Goal: Task Accomplishment & Management: Use online tool/utility

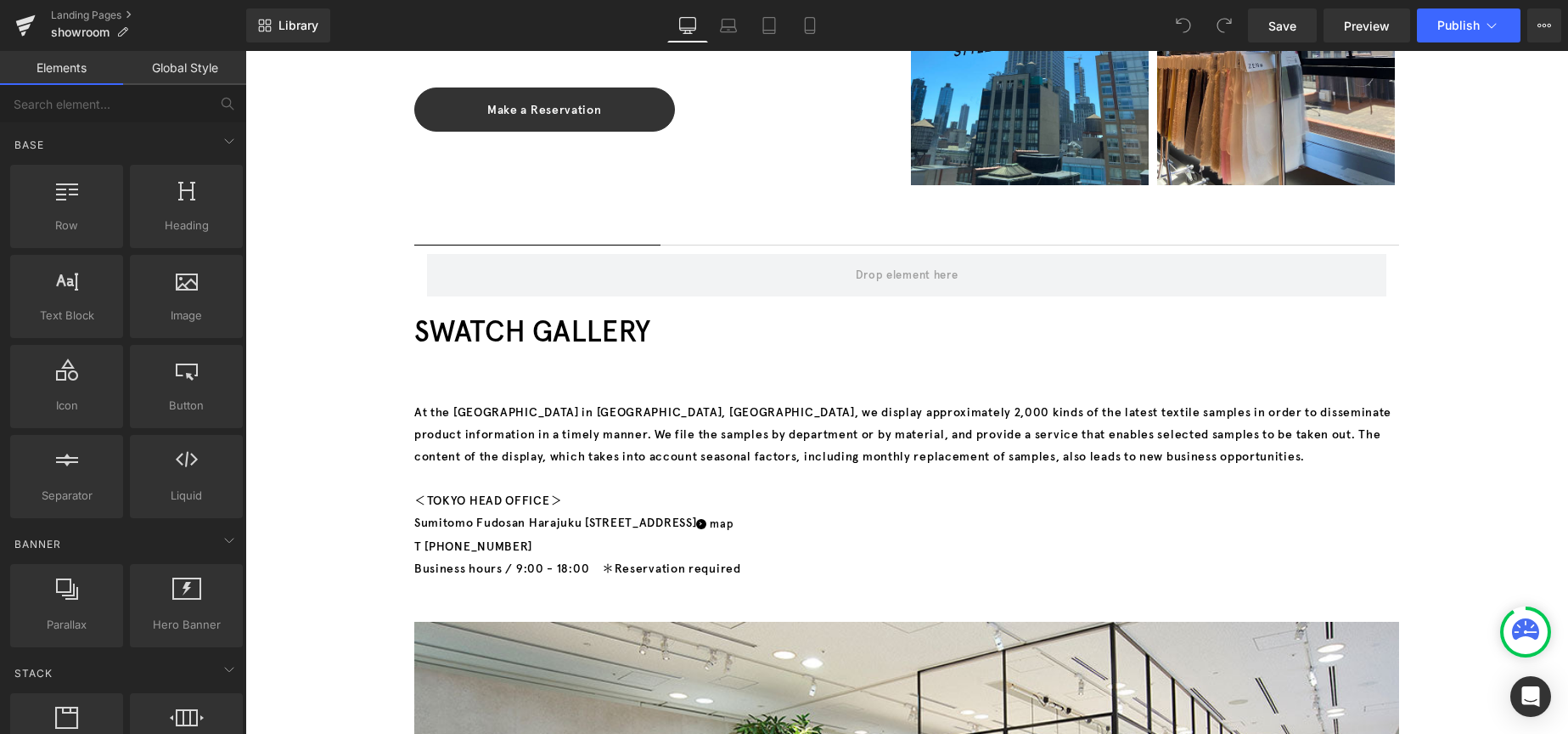
scroll to position [1019, 0]
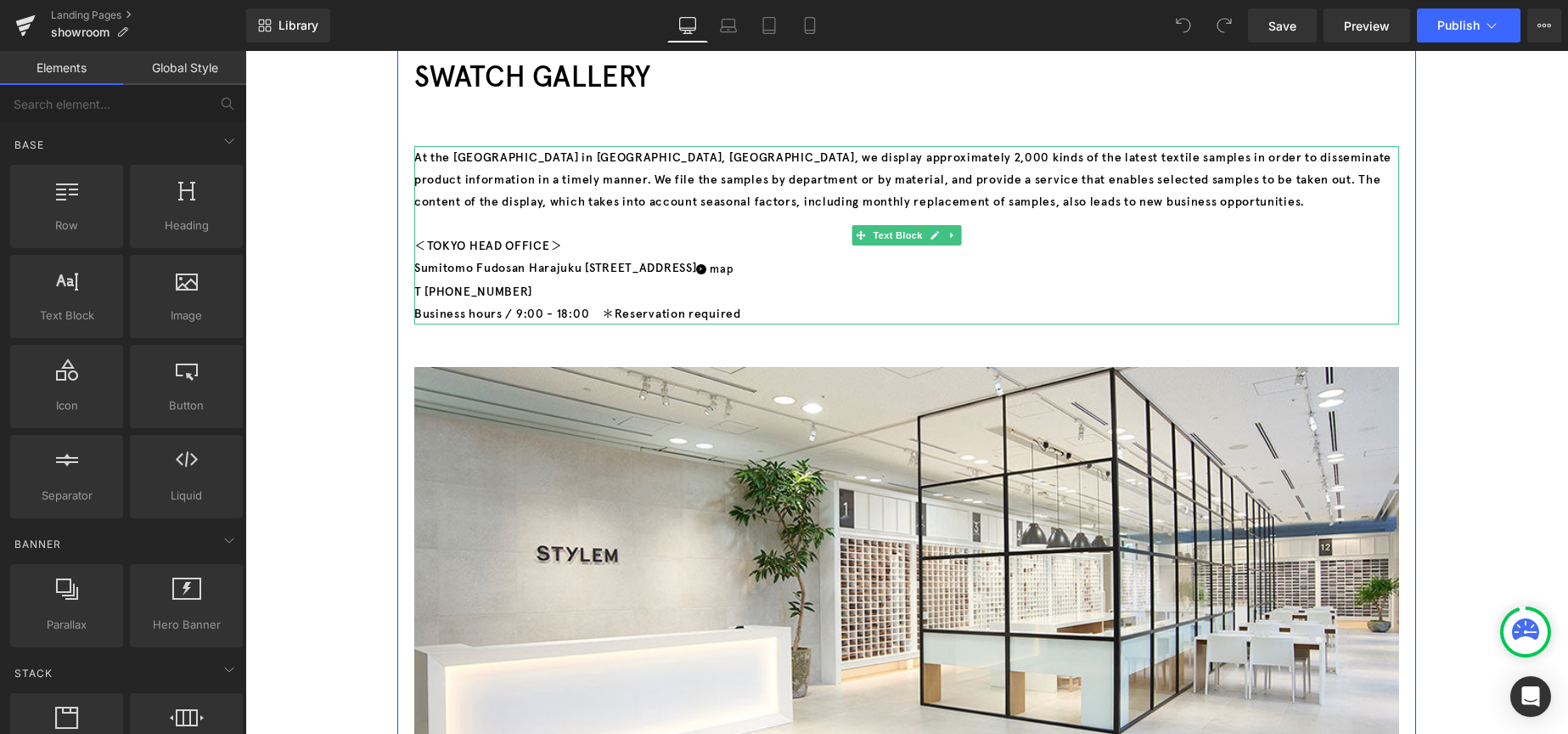
click at [998, 270] on p "Sumitomo Fudosan Harajuku Building 1F, 34-17 Jingumae 2-chome, Shibuya-ku, Toky…" at bounding box center [907, 279] width 985 height 45
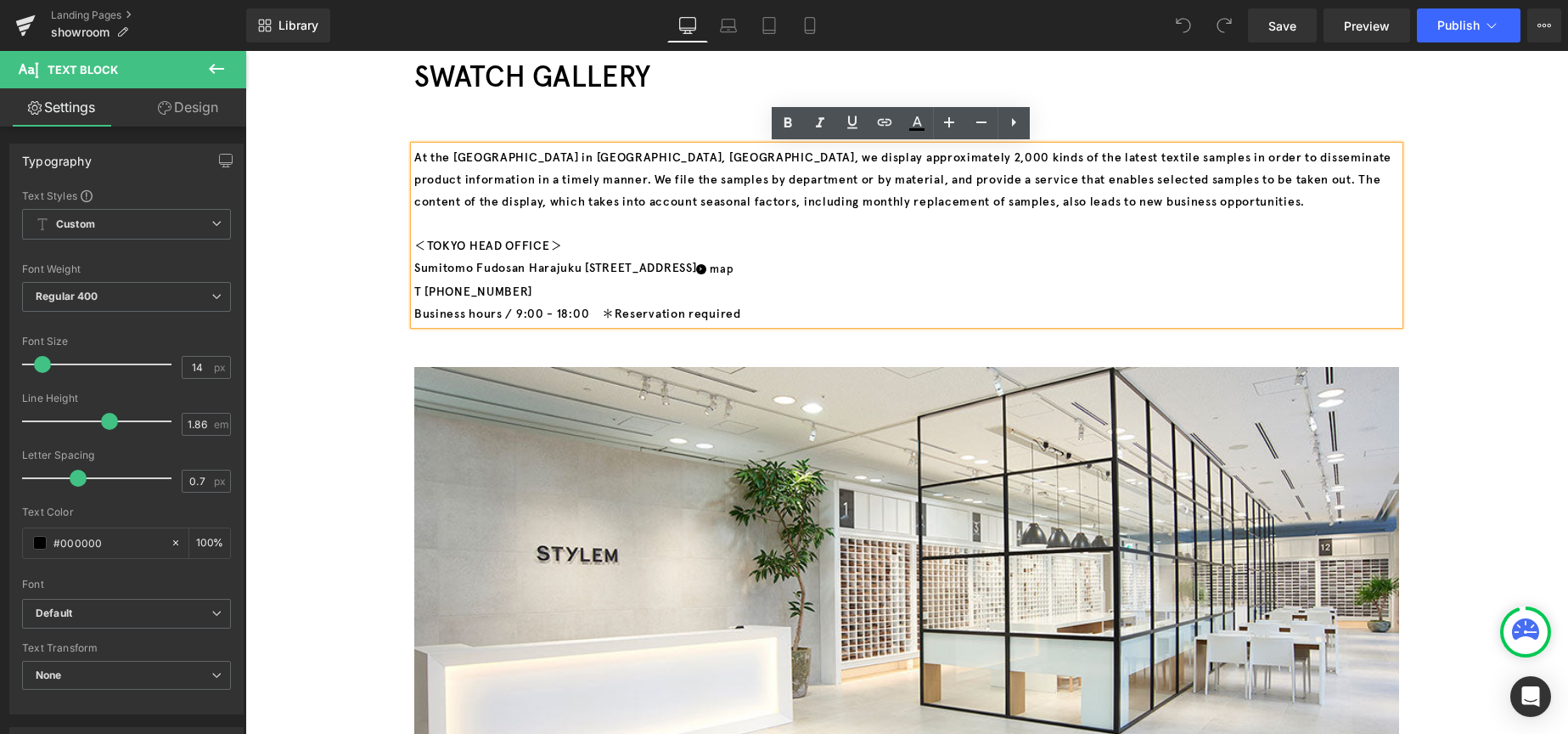
drag, startPoint x: 999, startPoint y: 274, endPoint x: 408, endPoint y: 265, distance: 591.1
click at [415, 265] on p "Sumitomo Fudosan Harajuku Building 1F, 34-17 Jingumae 2-chome, Shibuya-ku, Toky…" at bounding box center [907, 279] width 985 height 45
paste div
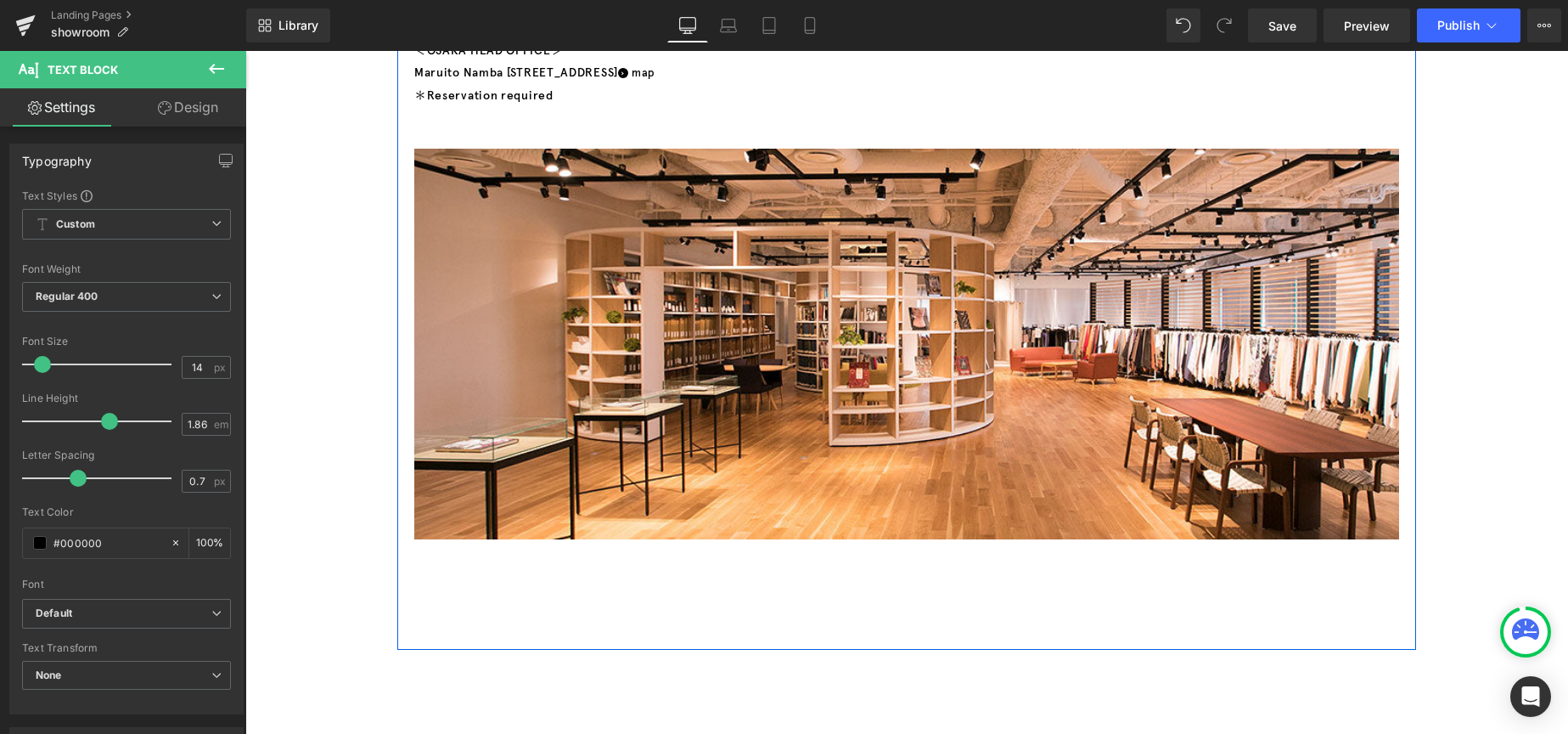
scroll to position [1953, 0]
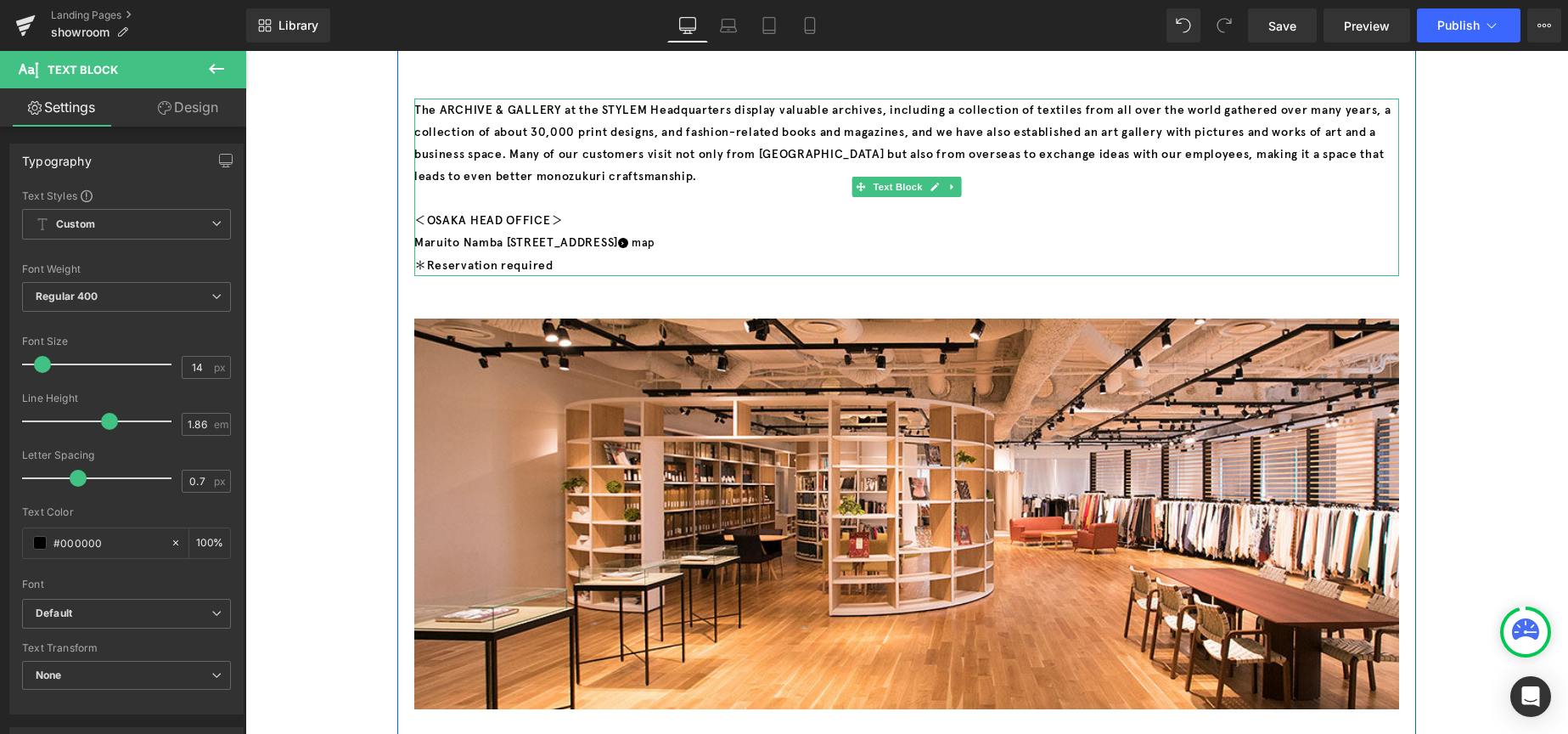
click at [419, 243] on p "Maruito Namba Building 11F, 2-3 Minatomachi 1-chome, Naniwa-ku, Osaka 5560017, …" at bounding box center [907, 253] width 985 height 45
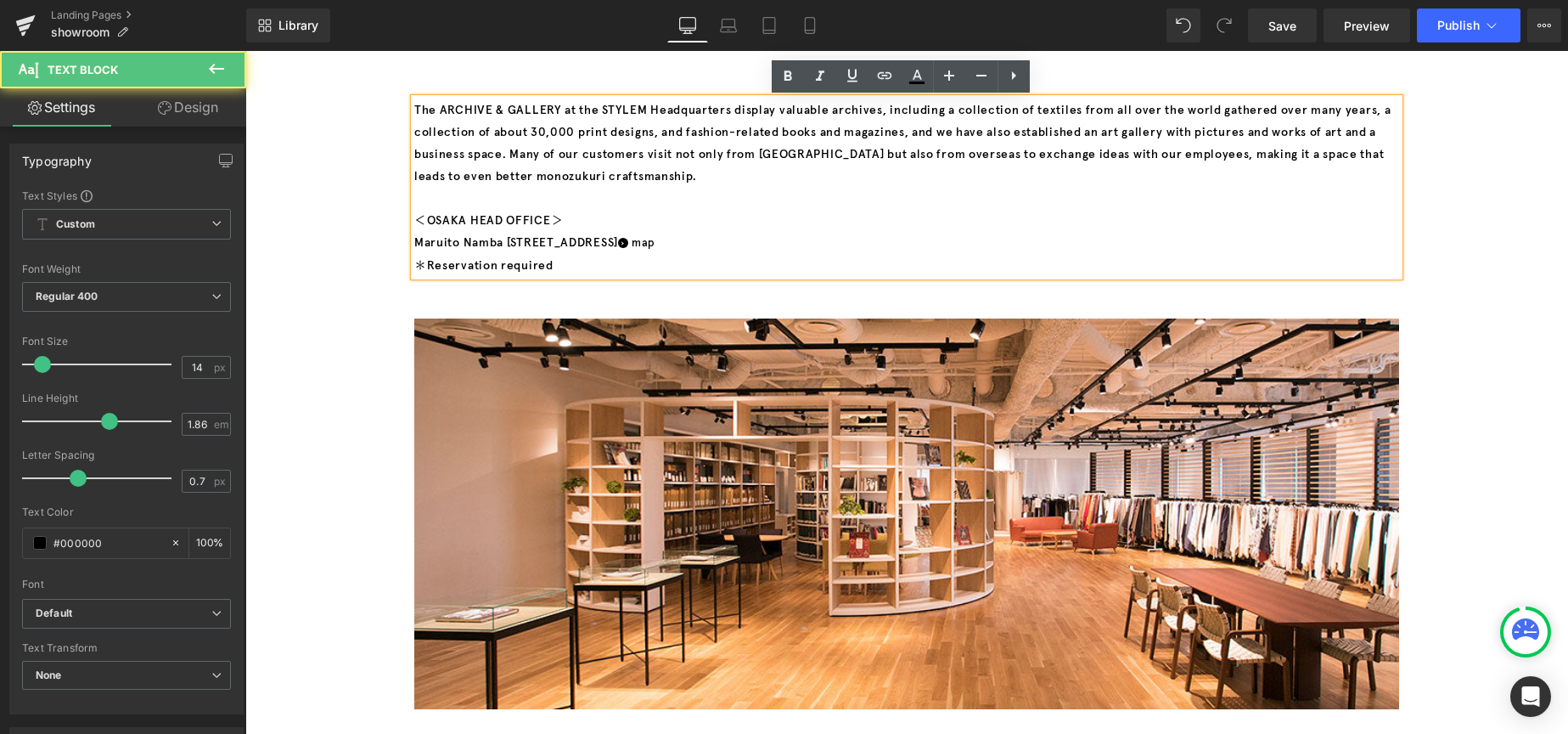
click at [415, 242] on p "Maruito Namba Building 11F, 2-3 Minatomachi 1-chome, Naniwa-ku, Osaka 5560017, …" at bounding box center [907, 253] width 985 height 45
click at [935, 241] on p "Maruito Namba Building 11F, 2-3 Minatomachi 1-chome, Naniwa-ku, Osaka 5560017, …" at bounding box center [907, 253] width 985 height 45
paste div
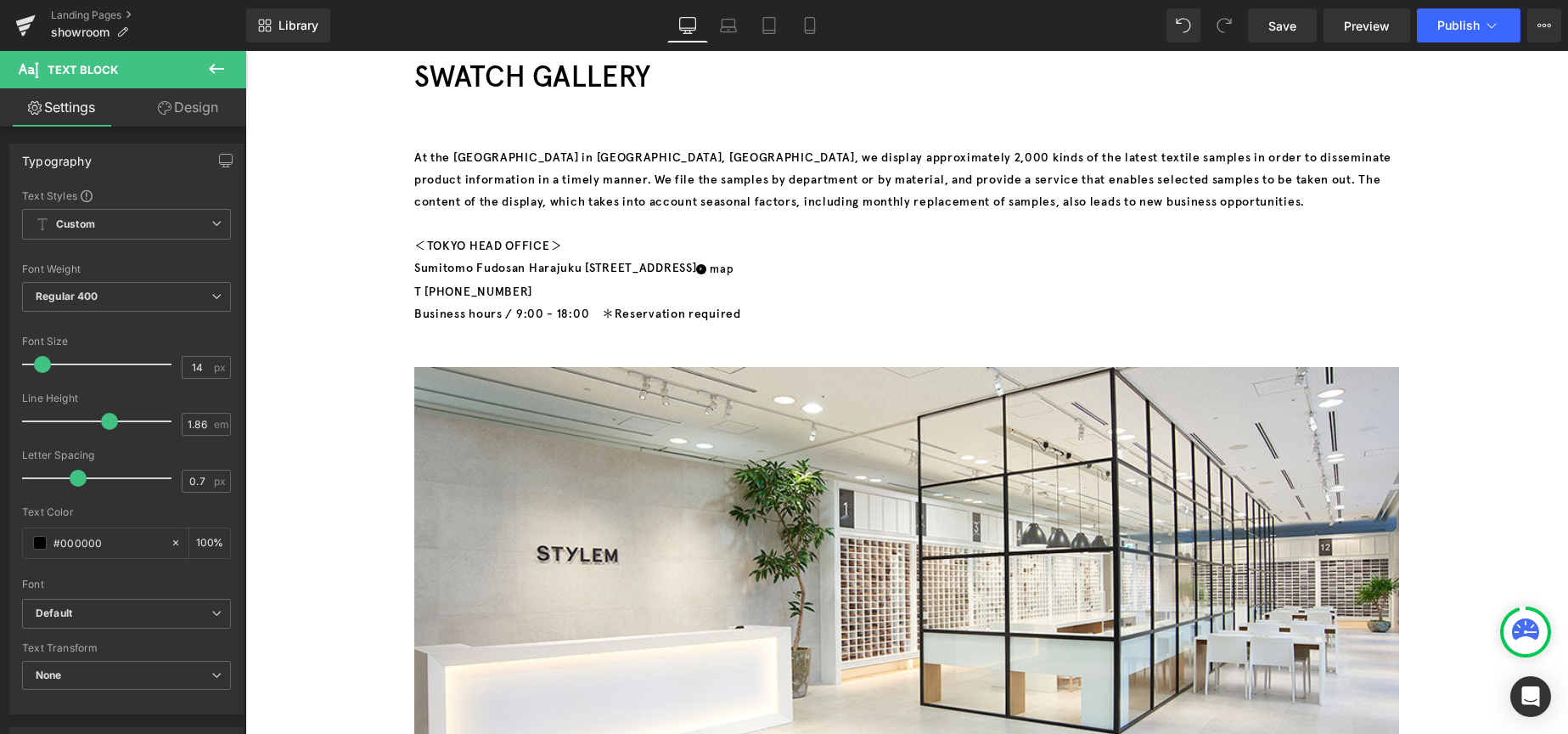
scroll to position [849, 0]
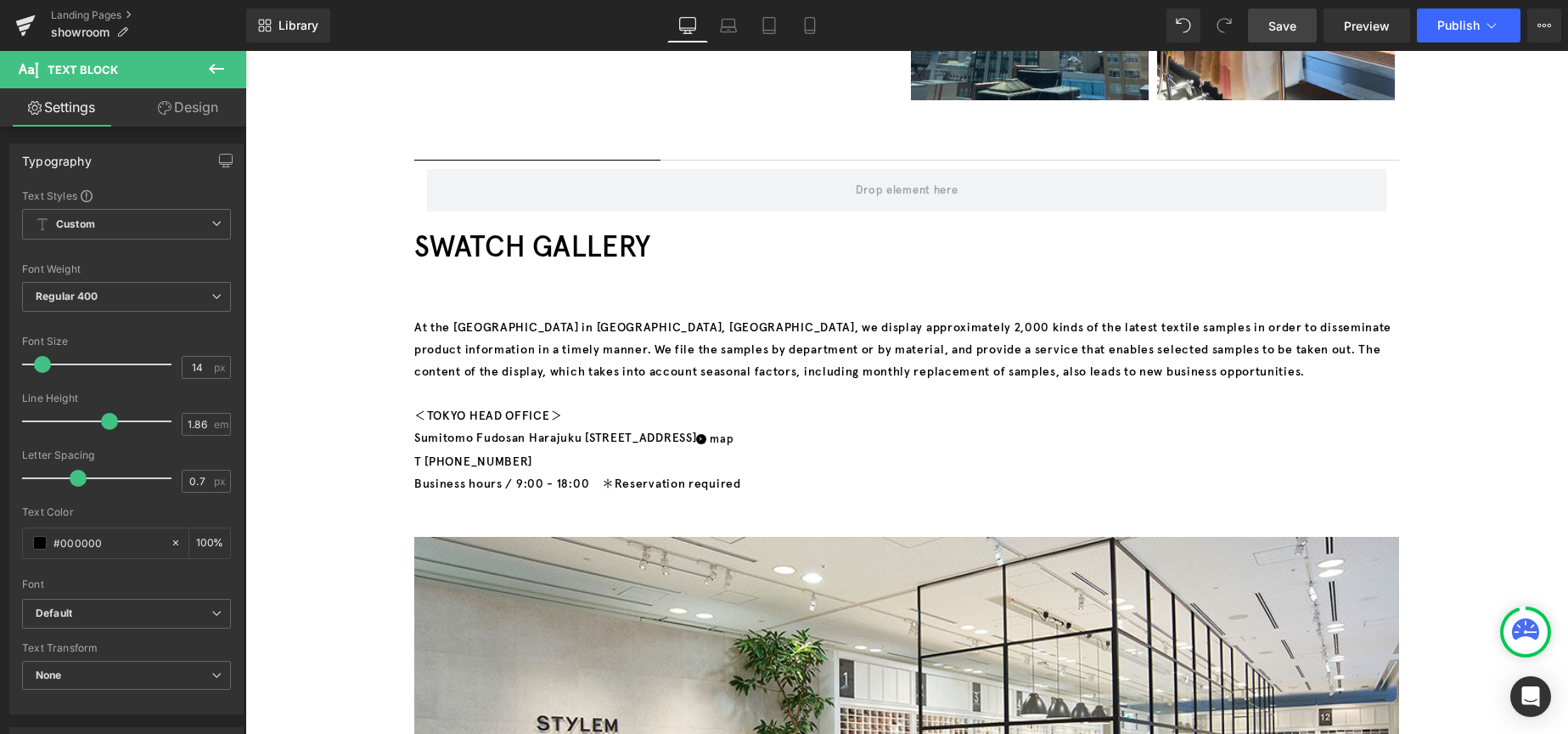
click at [1283, 35] on link "Save" at bounding box center [1283, 25] width 69 height 34
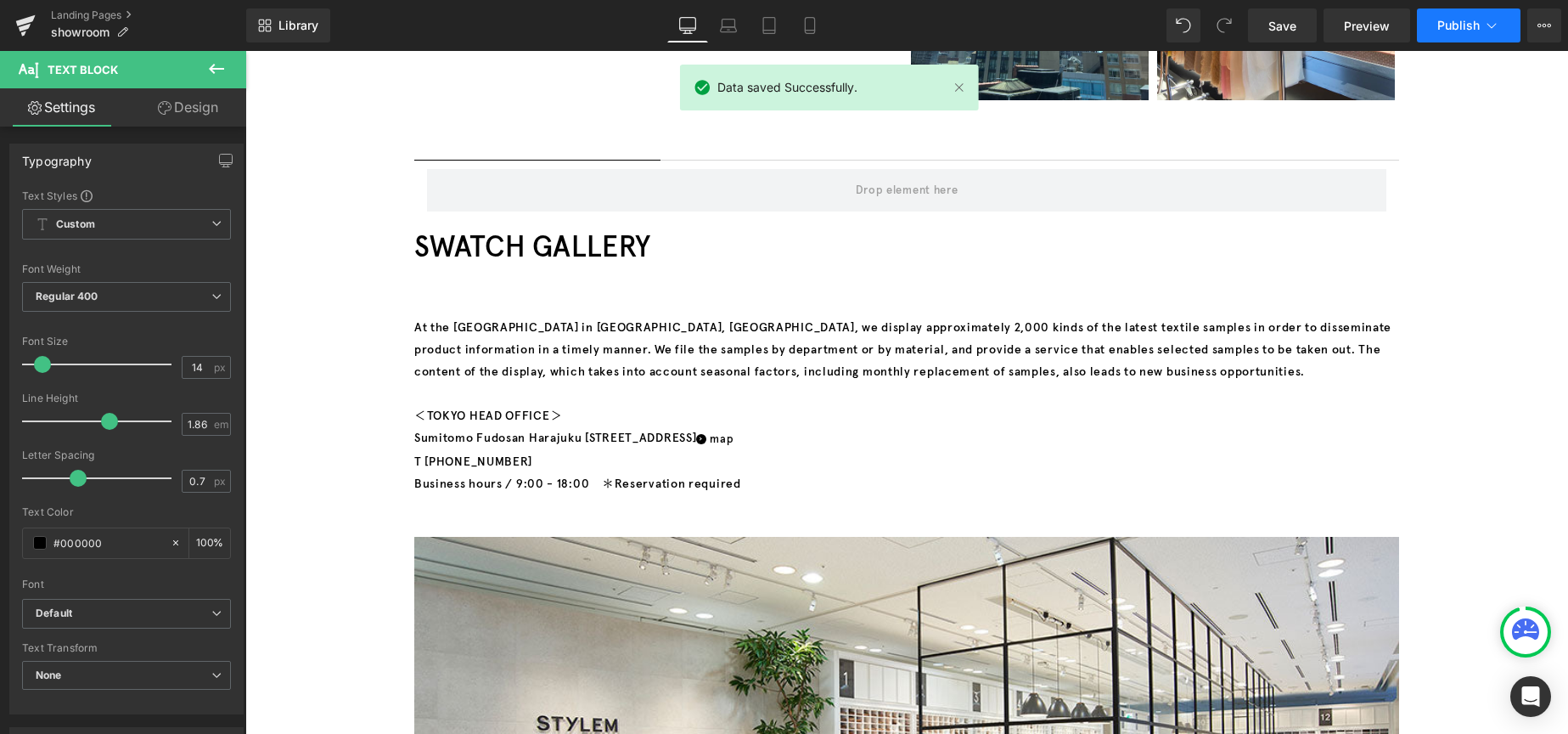
click at [1435, 30] on button "Publish" at bounding box center [1468, 25] width 104 height 34
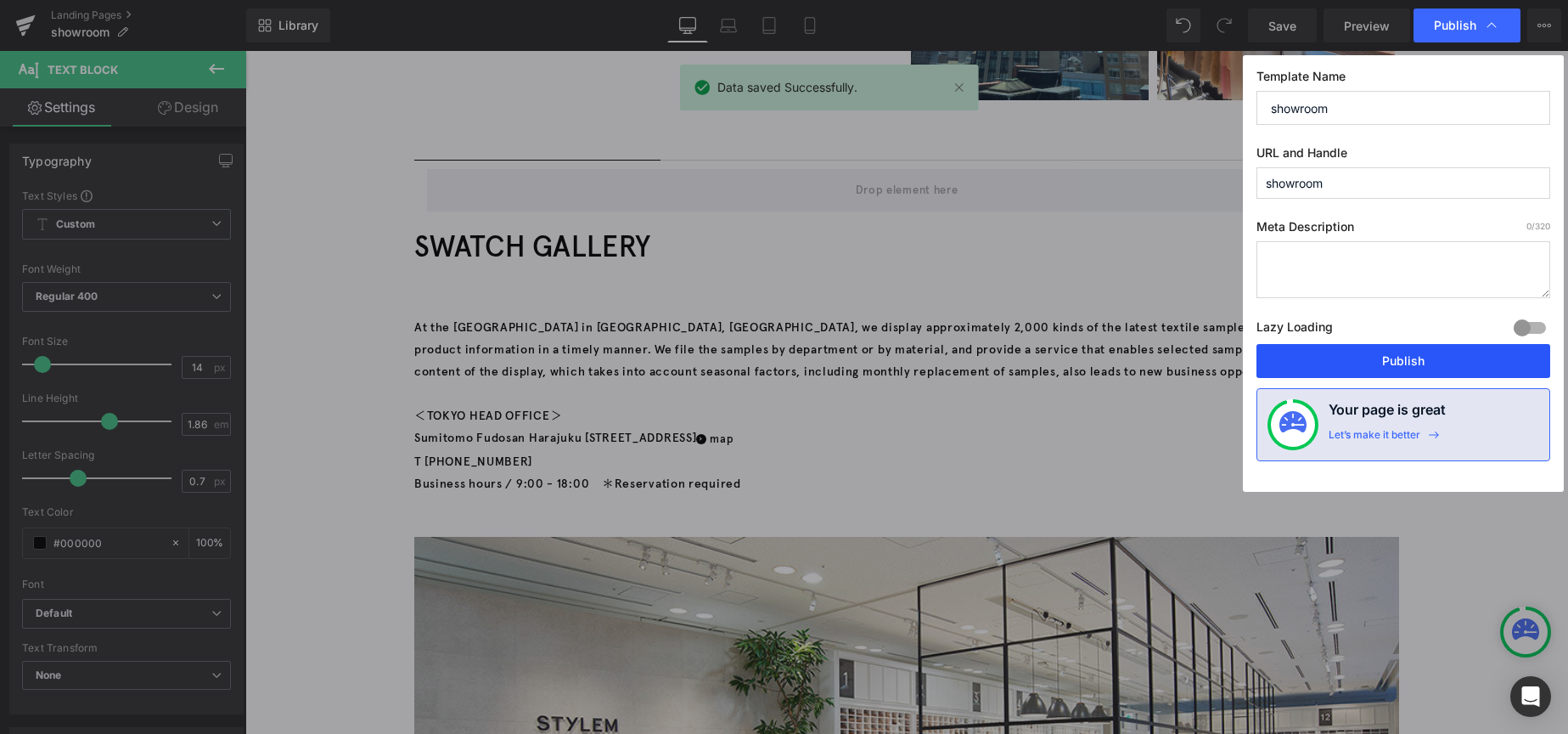
drag, startPoint x: 1354, startPoint y: 365, endPoint x: 1114, endPoint y: 310, distance: 246.2
click at [1354, 365] on button "Publish" at bounding box center [1404, 360] width 294 height 34
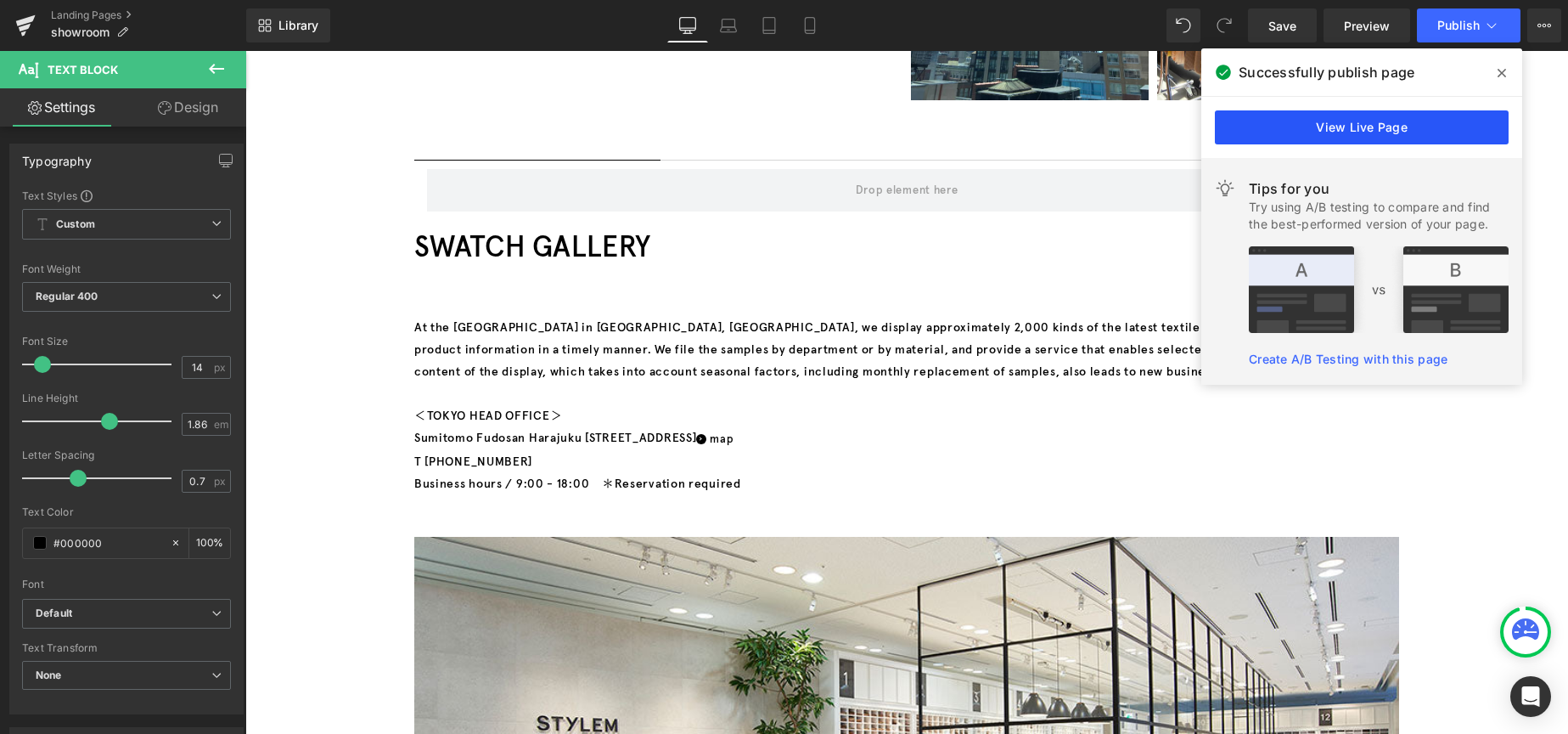
click at [1341, 136] on link "View Live Page" at bounding box center [1362, 127] width 294 height 34
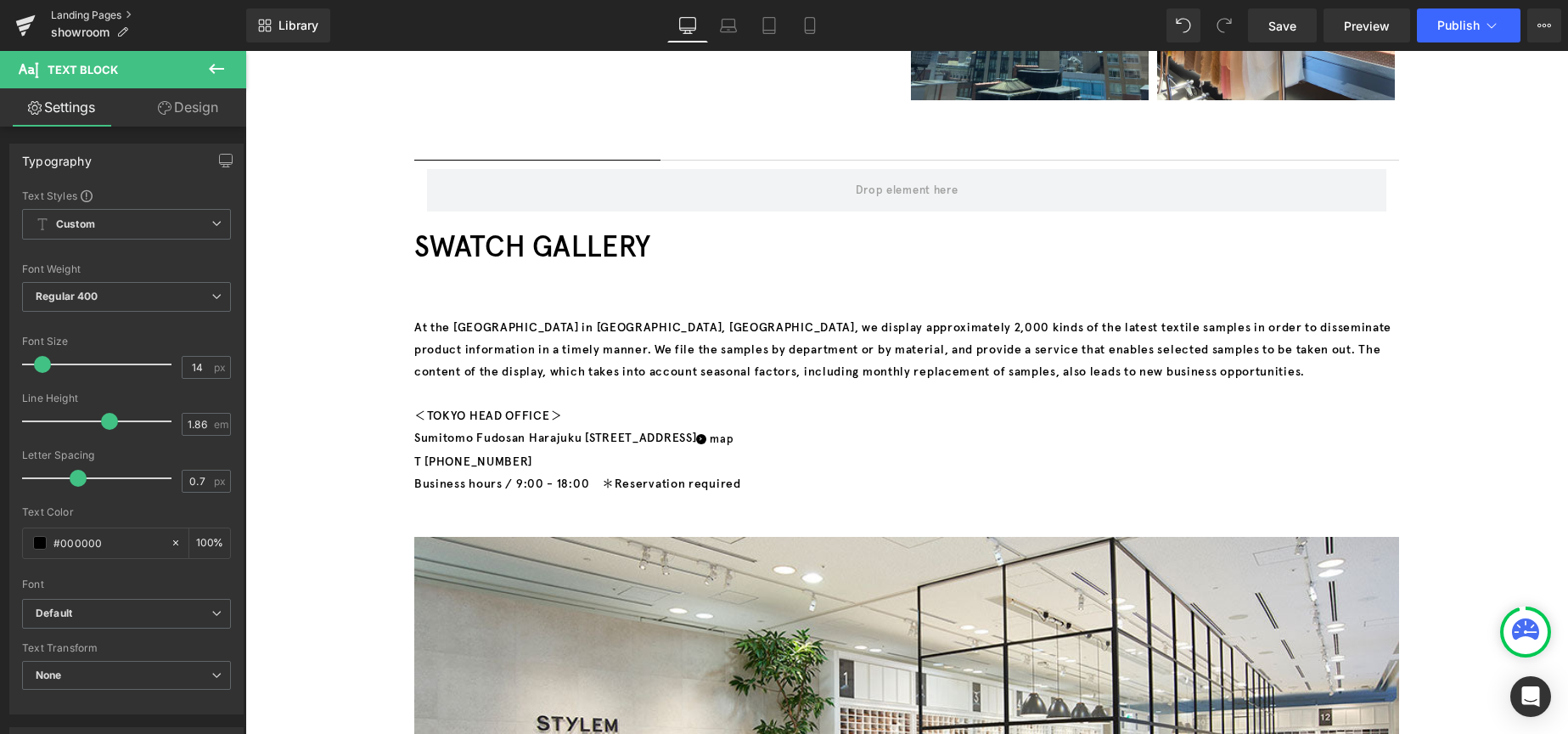
click at [99, 19] on link "Landing Pages" at bounding box center [148, 15] width 195 height 14
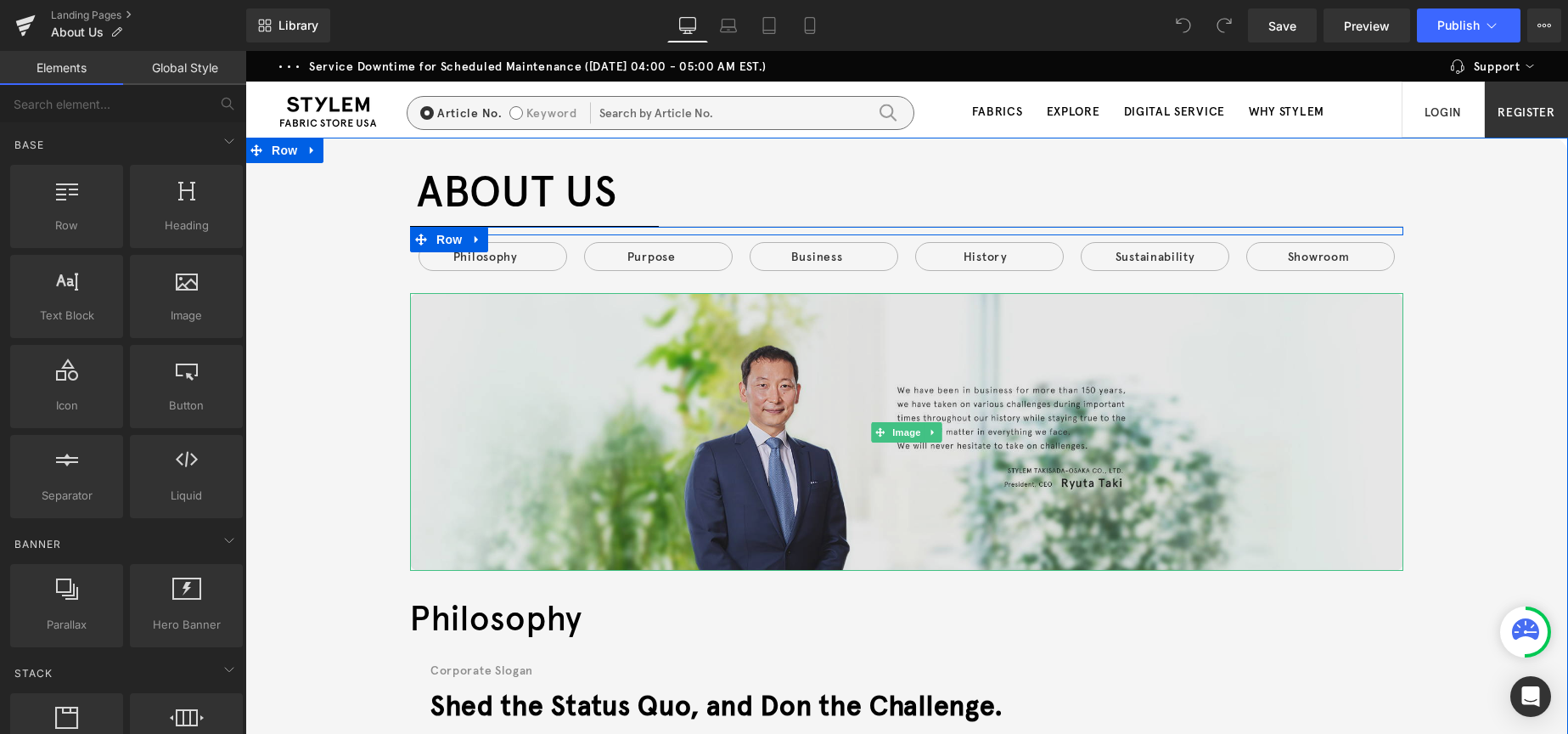
scroll to position [85, 0]
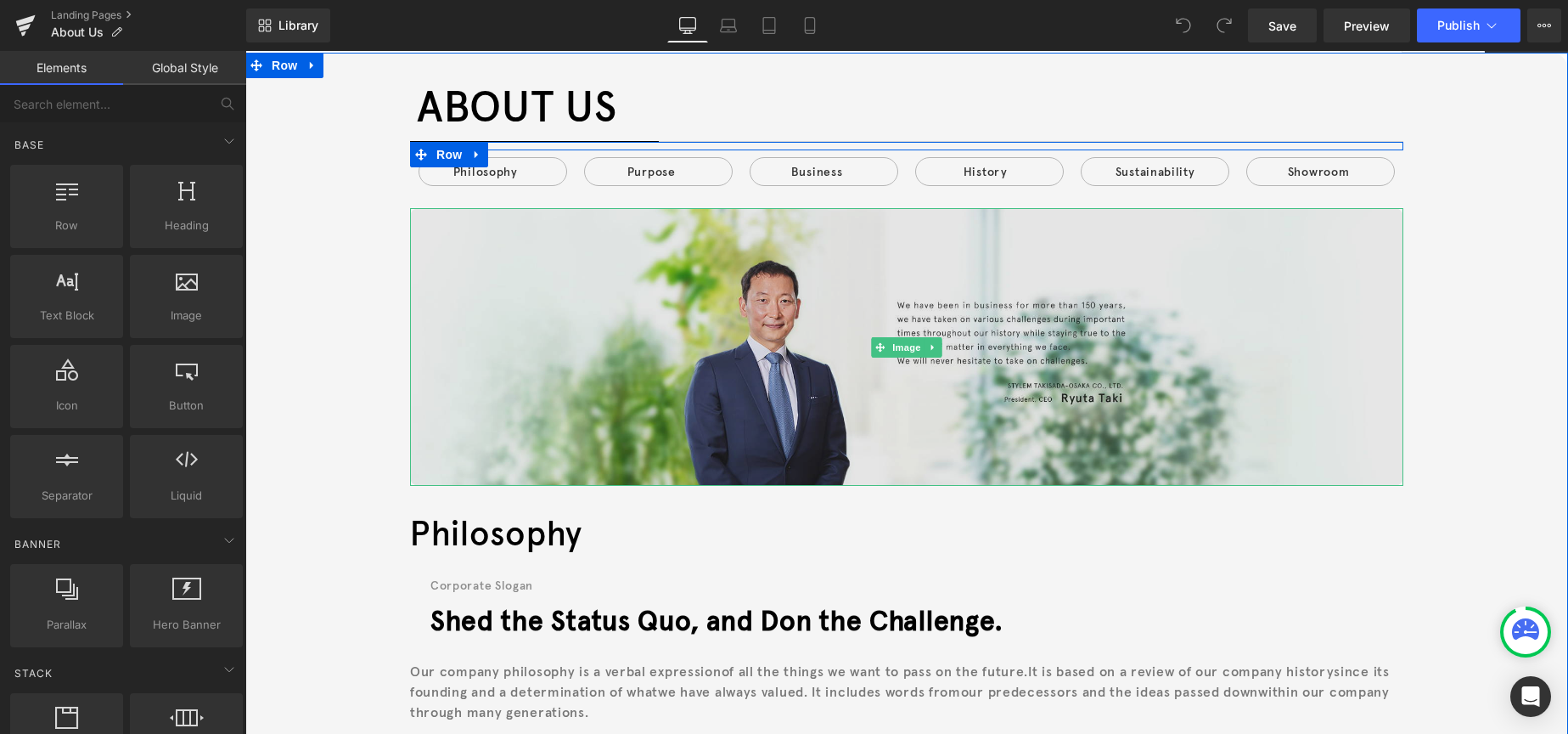
click at [779, 314] on img at bounding box center [907, 347] width 994 height 278
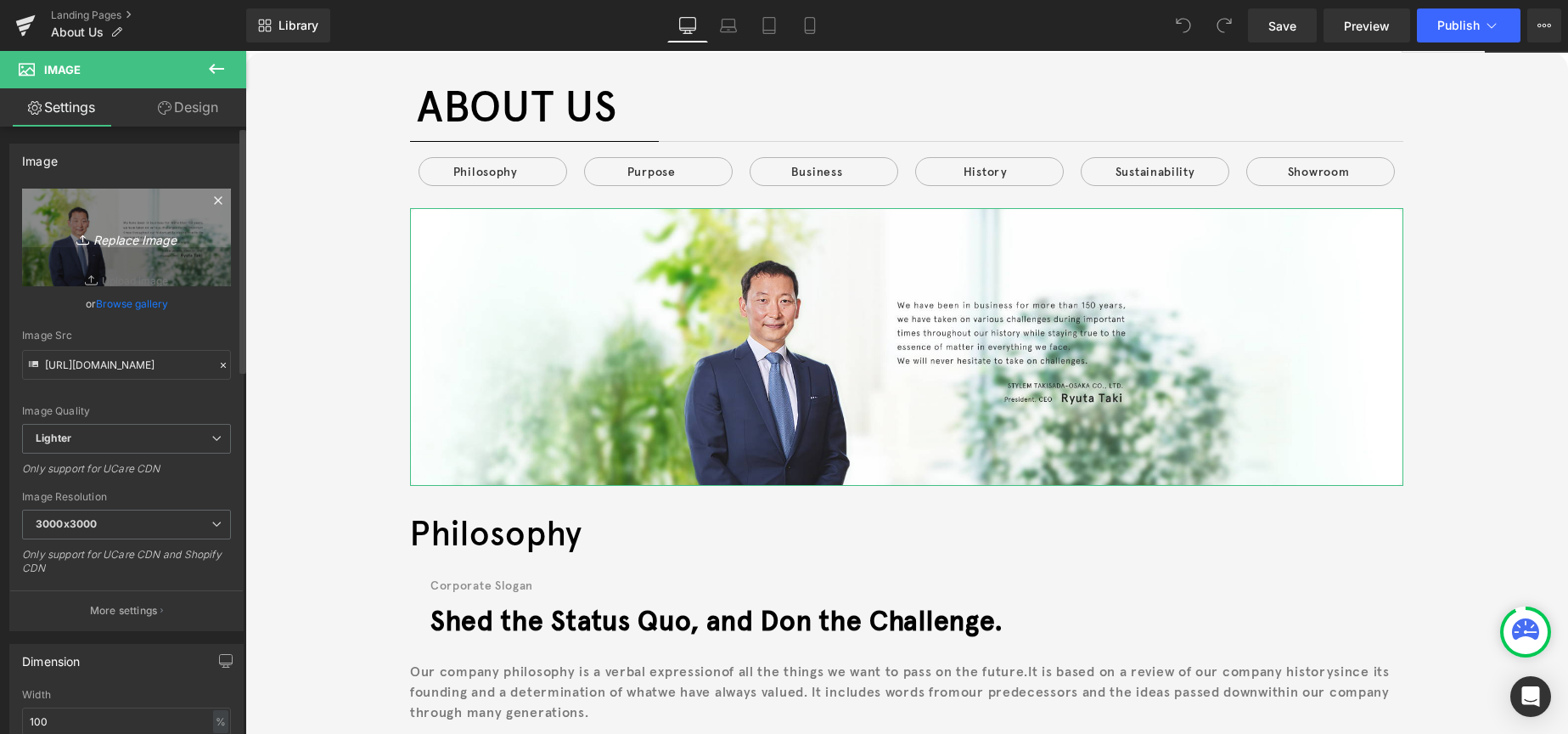
click at [164, 235] on icon "Replace Image" at bounding box center [126, 237] width 135 height 21
type input "C:\fakepath\vision_image_pc.jpg"
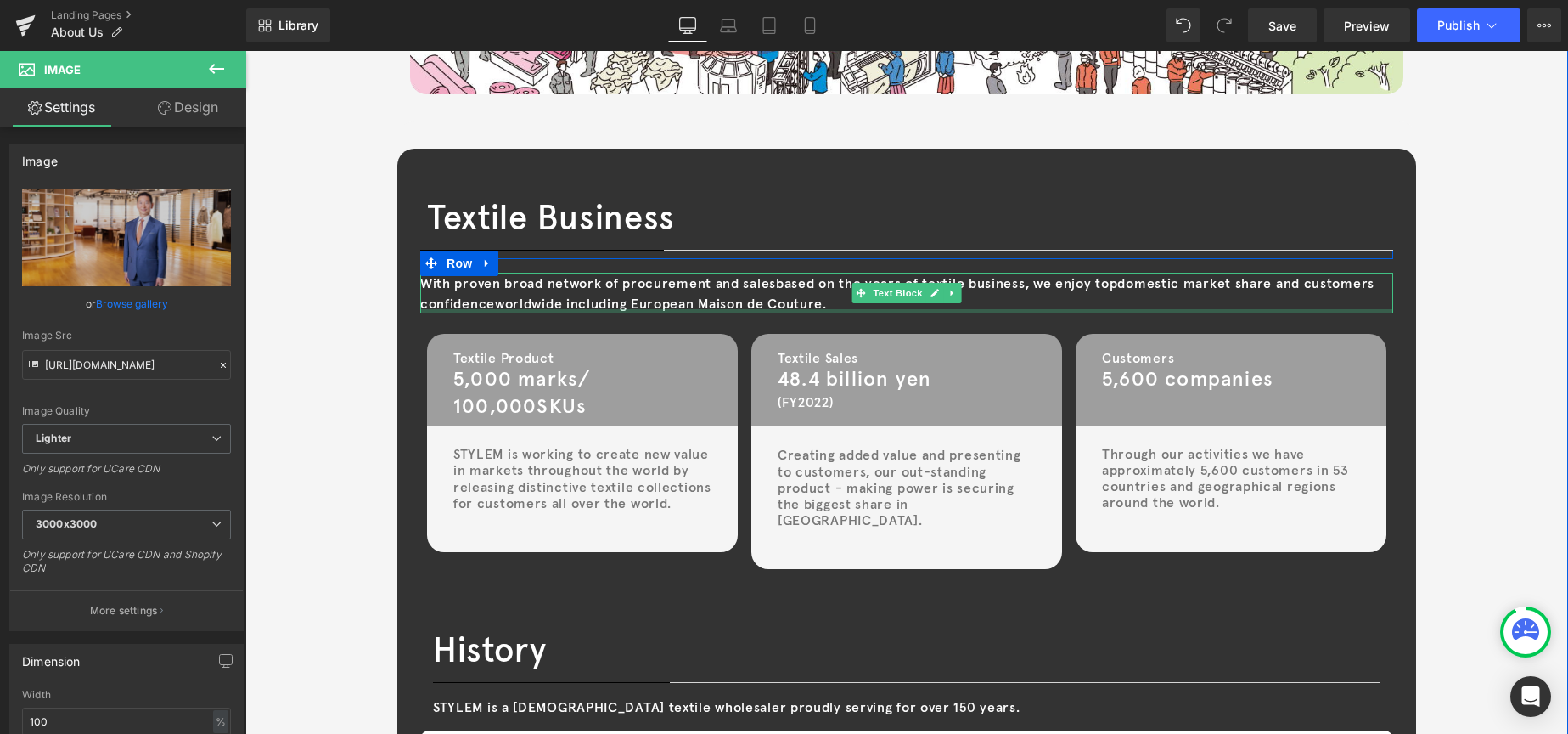
scroll to position [2717, 0]
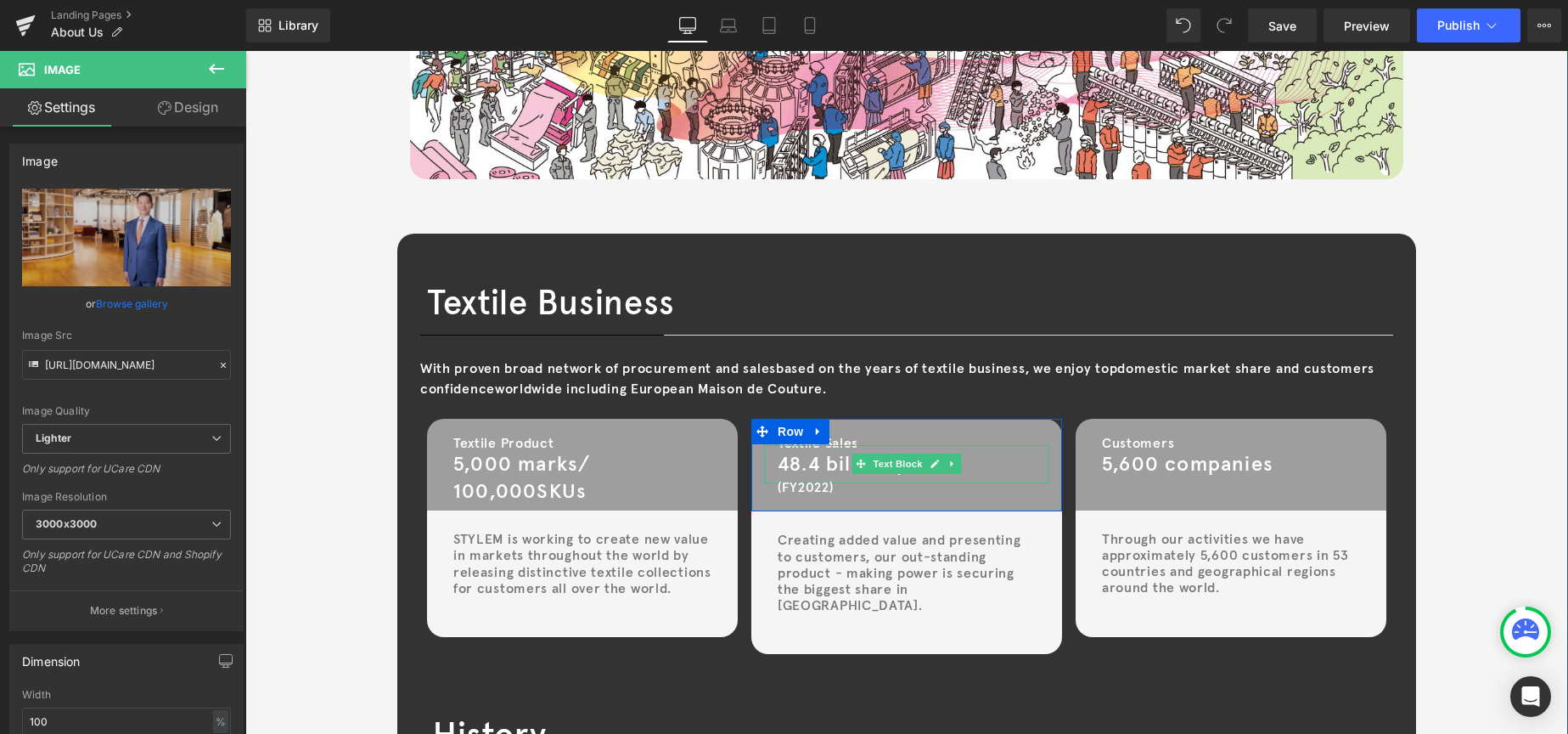
click at [790, 467] on span "48.4 billion yen" at bounding box center [855, 463] width 154 height 26
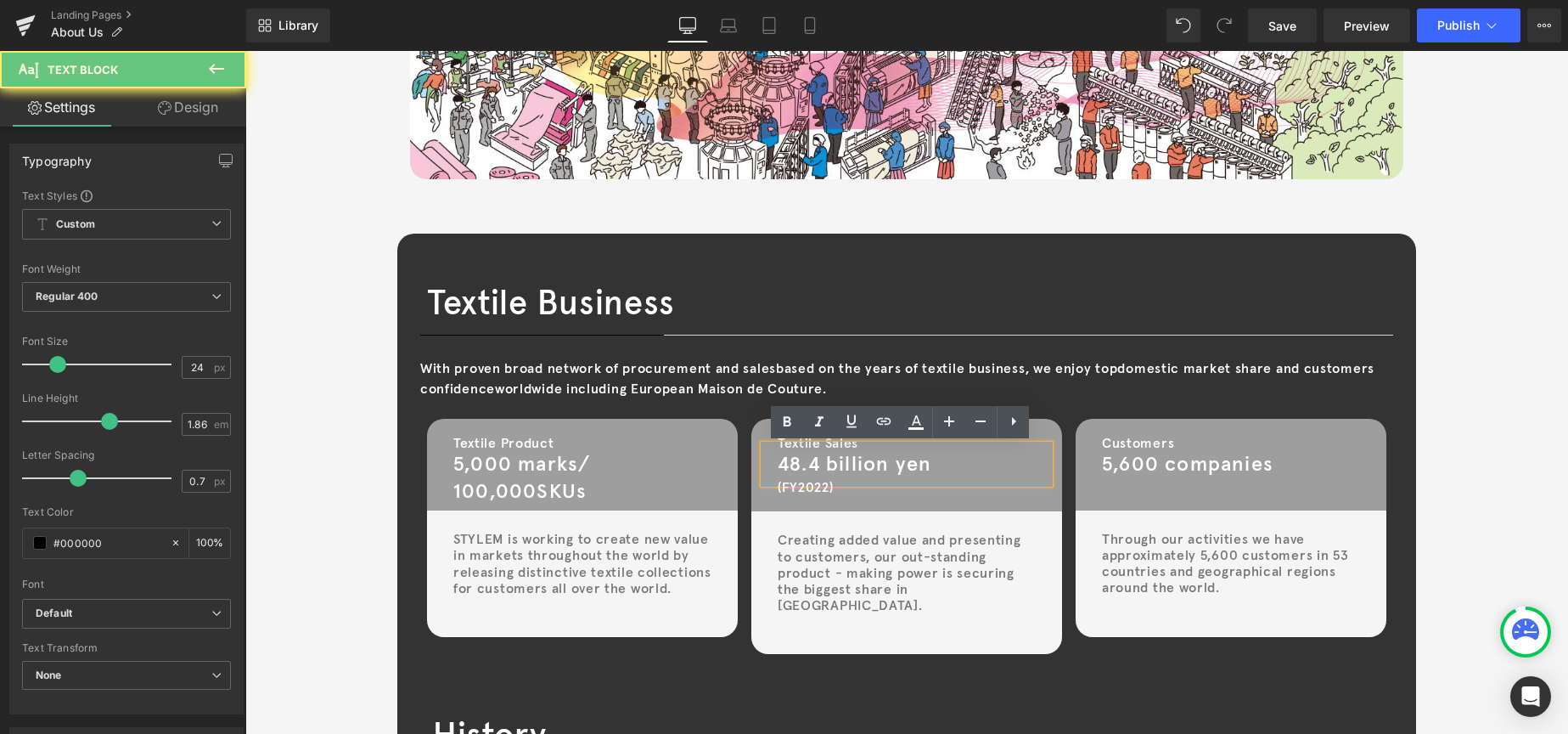
drag, startPoint x: 797, startPoint y: 468, endPoint x: 818, endPoint y: 454, distance: 25.2
click at [797, 468] on span "48.4 billion yen" at bounding box center [855, 463] width 154 height 26
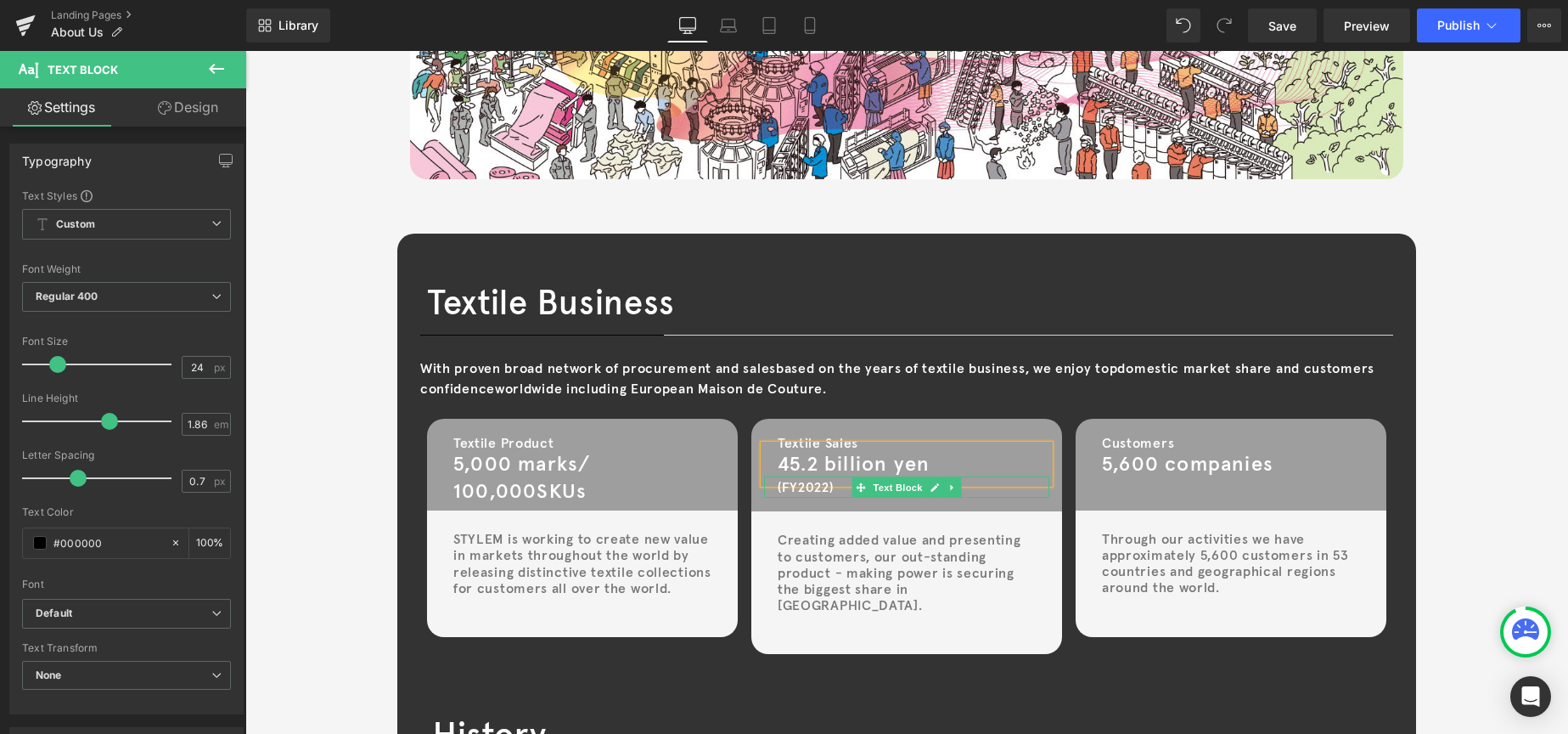
click at [820, 485] on span "(FY2022)" at bounding box center [806, 487] width 56 height 17
click at [822, 485] on span "(FY2022)" at bounding box center [806, 487] width 56 height 17
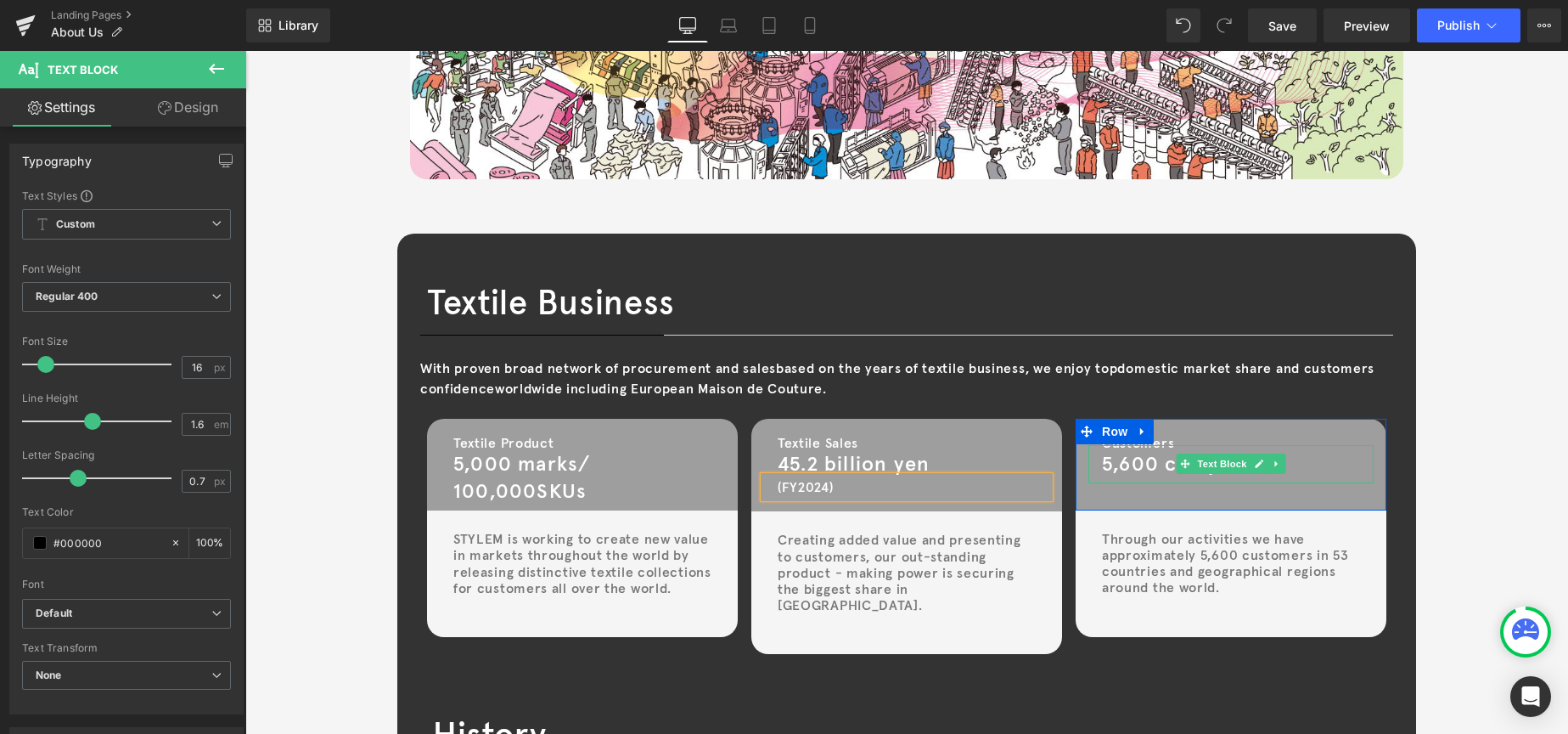
click at [1136, 467] on span "5,600 companies" at bounding box center [1188, 463] width 172 height 26
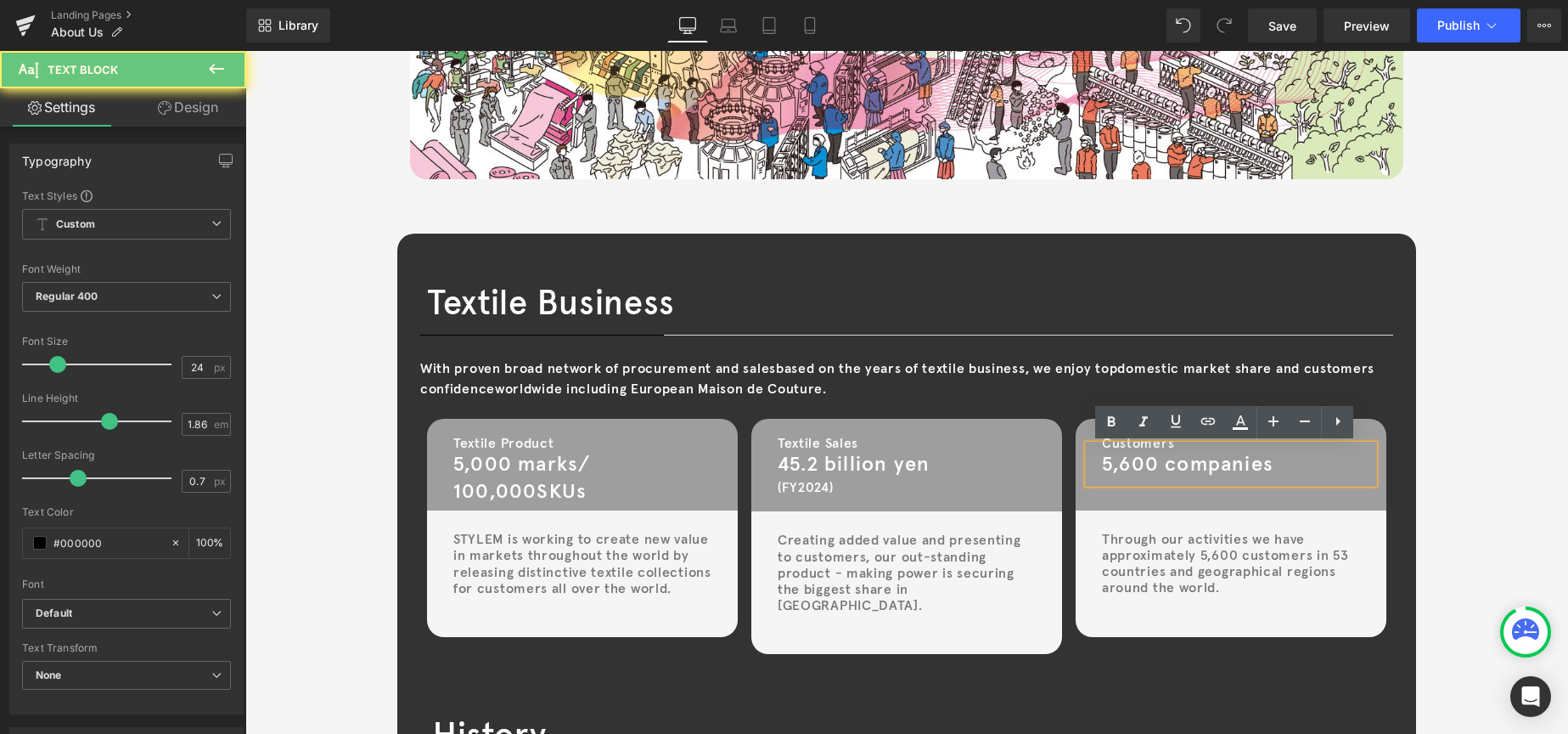
click at [1125, 464] on span "5,600 companies" at bounding box center [1188, 463] width 172 height 26
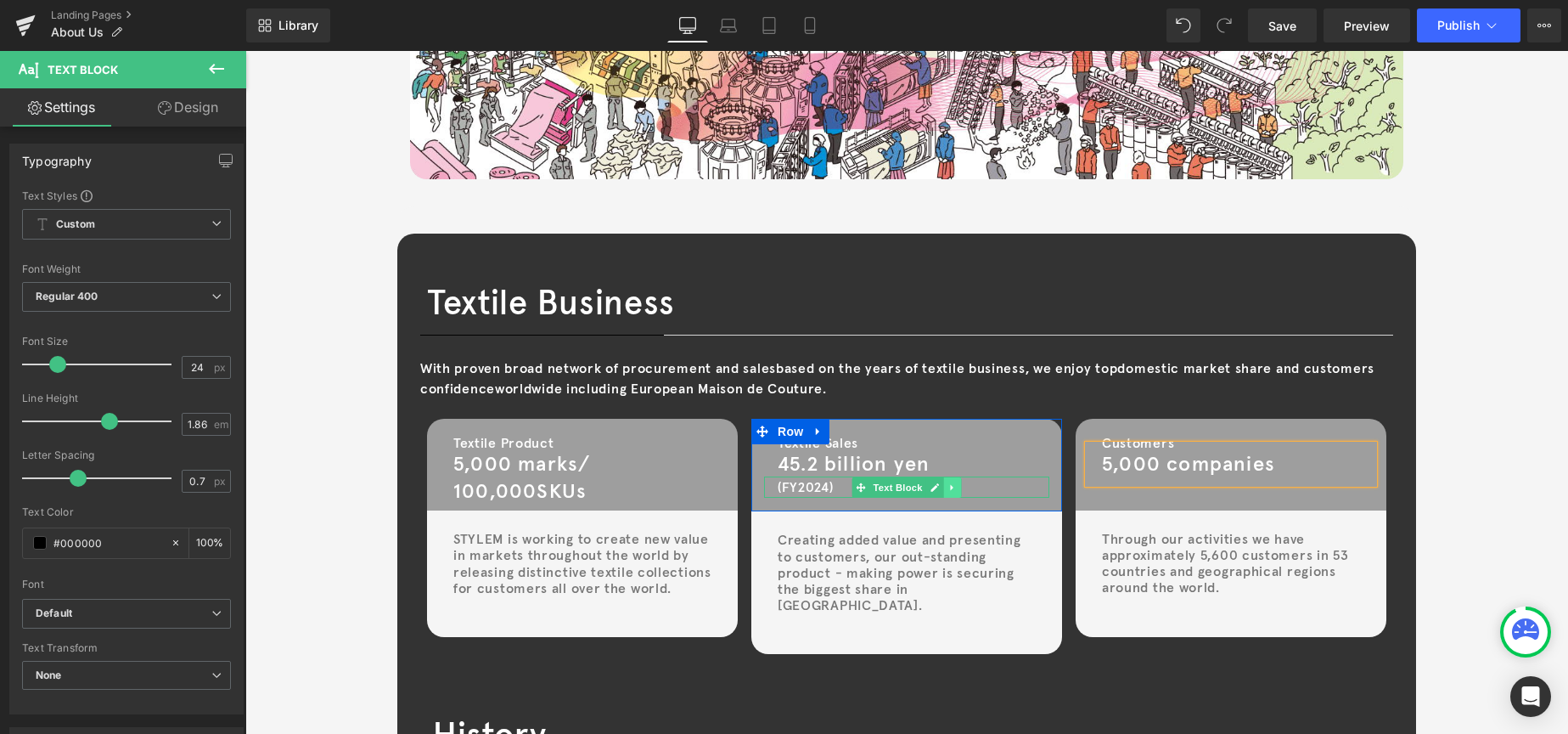
click at [948, 489] on icon at bounding box center [953, 487] width 9 height 10
click at [940, 489] on icon at bounding box center [944, 487] width 9 height 9
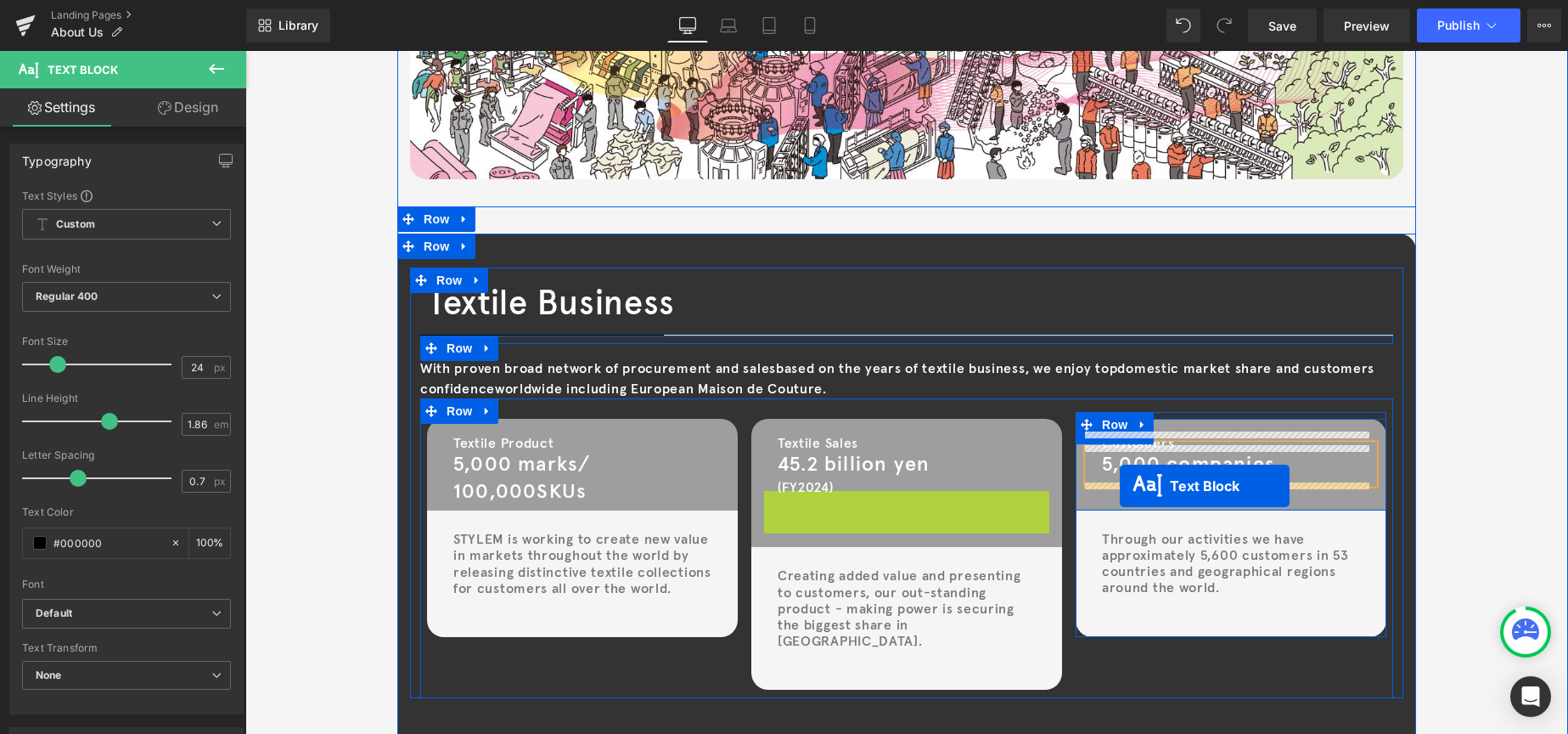
drag, startPoint x: 855, startPoint y: 501, endPoint x: 1120, endPoint y: 486, distance: 265.4
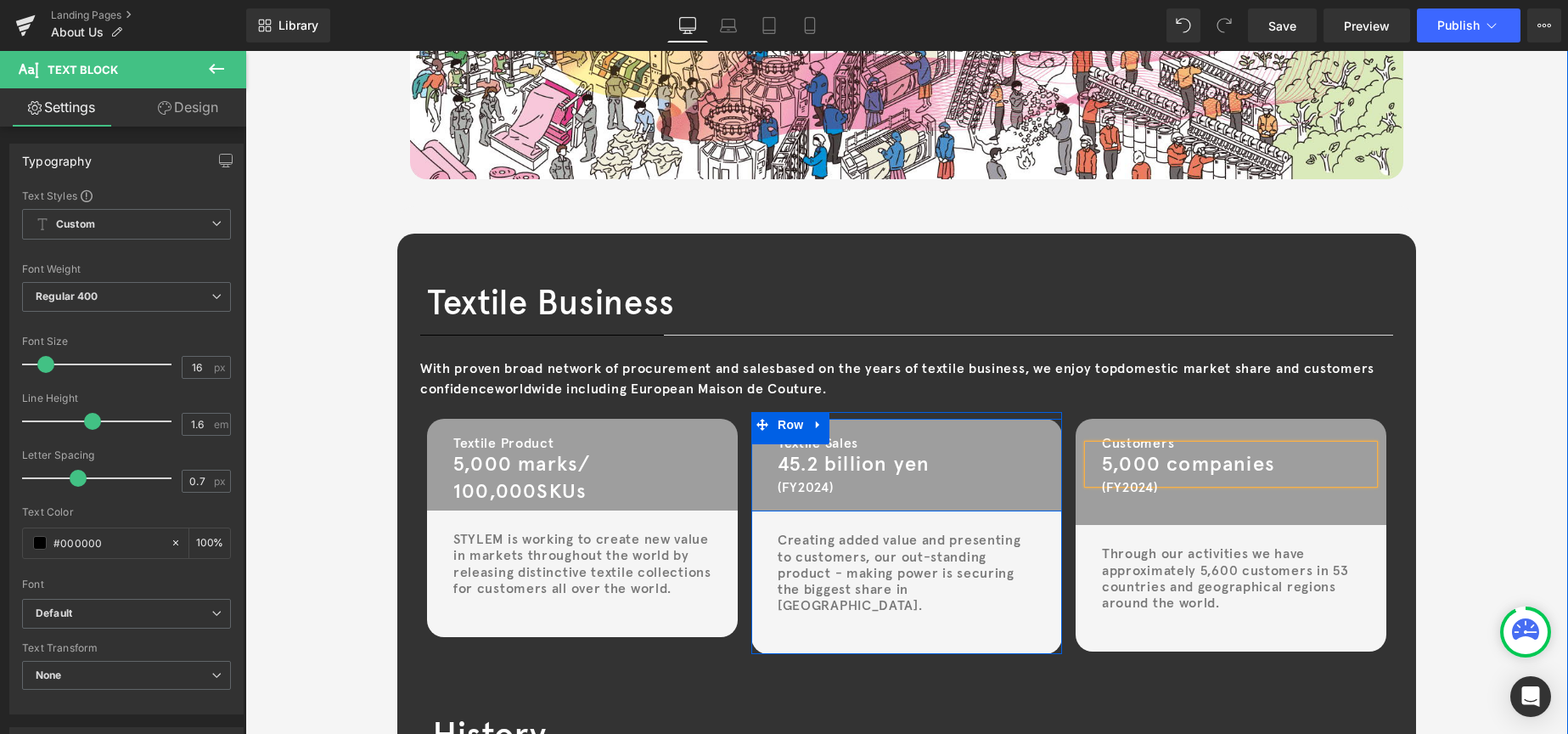
click at [952, 504] on div "Textile Sales Text Block 45.2 billion yen Text Block (FY2024) Text Block Row" at bounding box center [907, 465] width 311 height 93
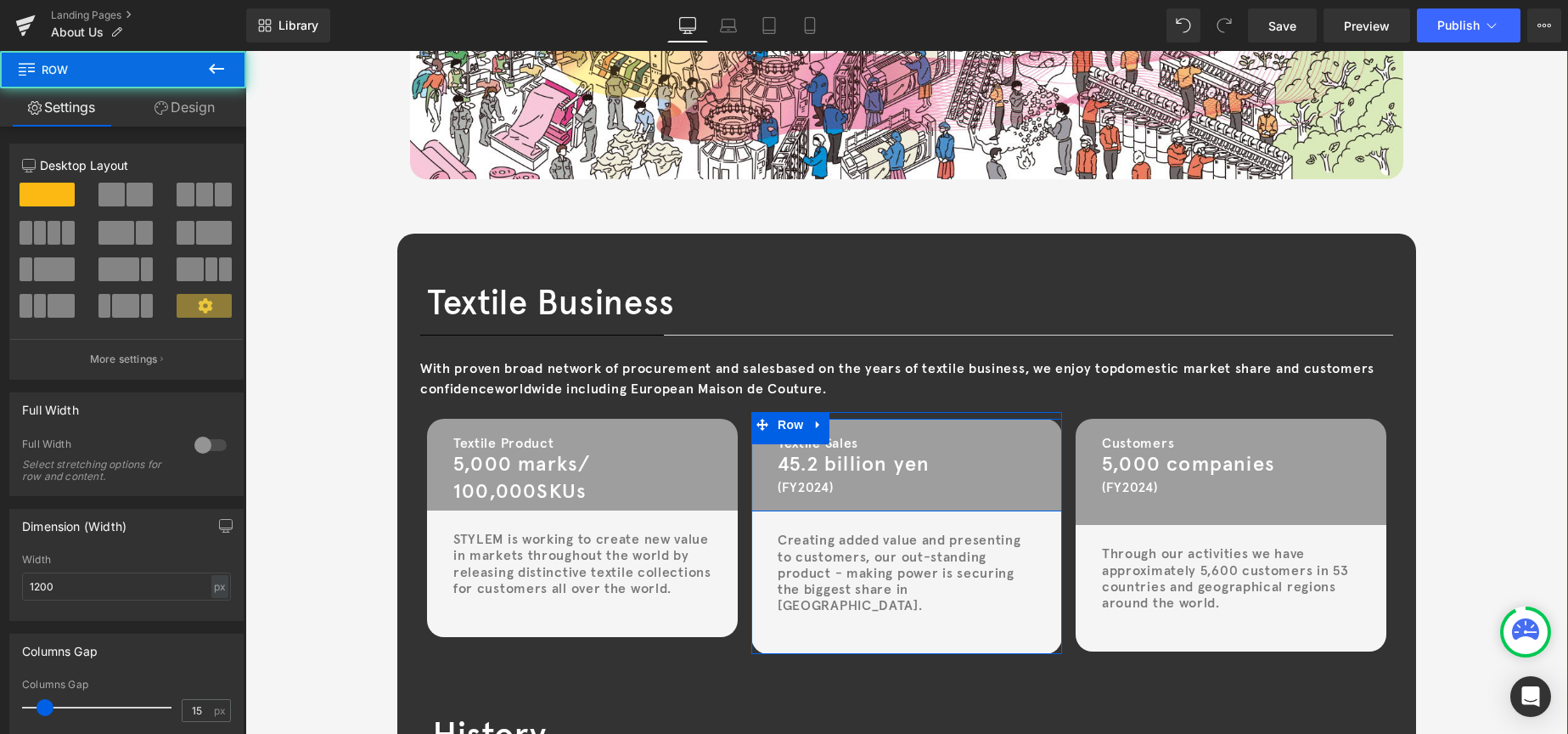
click at [855, 505] on div "Textile Sales Text Block 45.2 billion yen Text Block (FY2024) Text Block Row" at bounding box center [907, 465] width 311 height 93
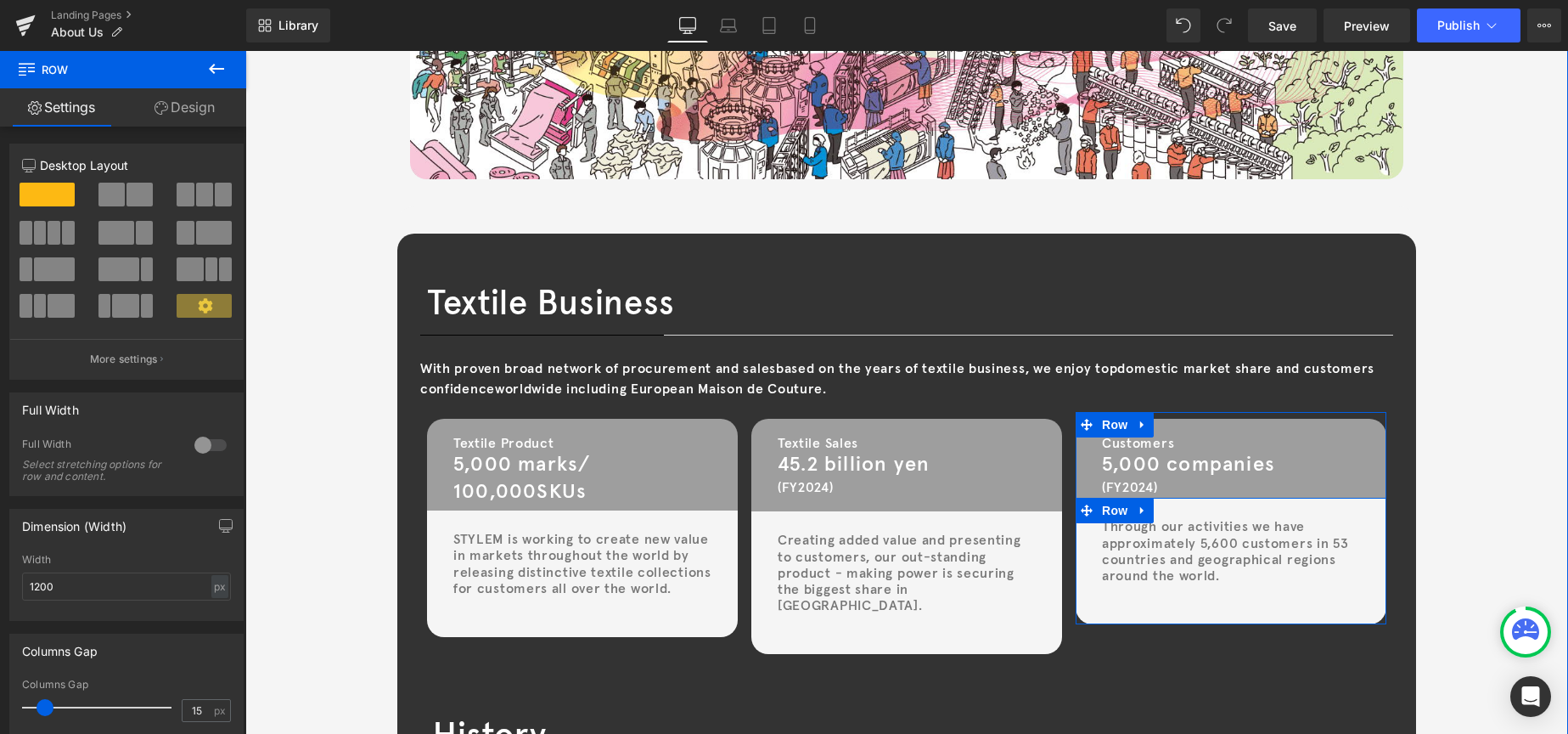
drag, startPoint x: 1137, startPoint y: 514, endPoint x: 1152, endPoint y: 510, distance: 15.5
click at [1137, 516] on div "Customers Text Block 5,000 companies Text Block (FY2024) Text Block Row Through…" at bounding box center [1231, 521] width 311 height 206
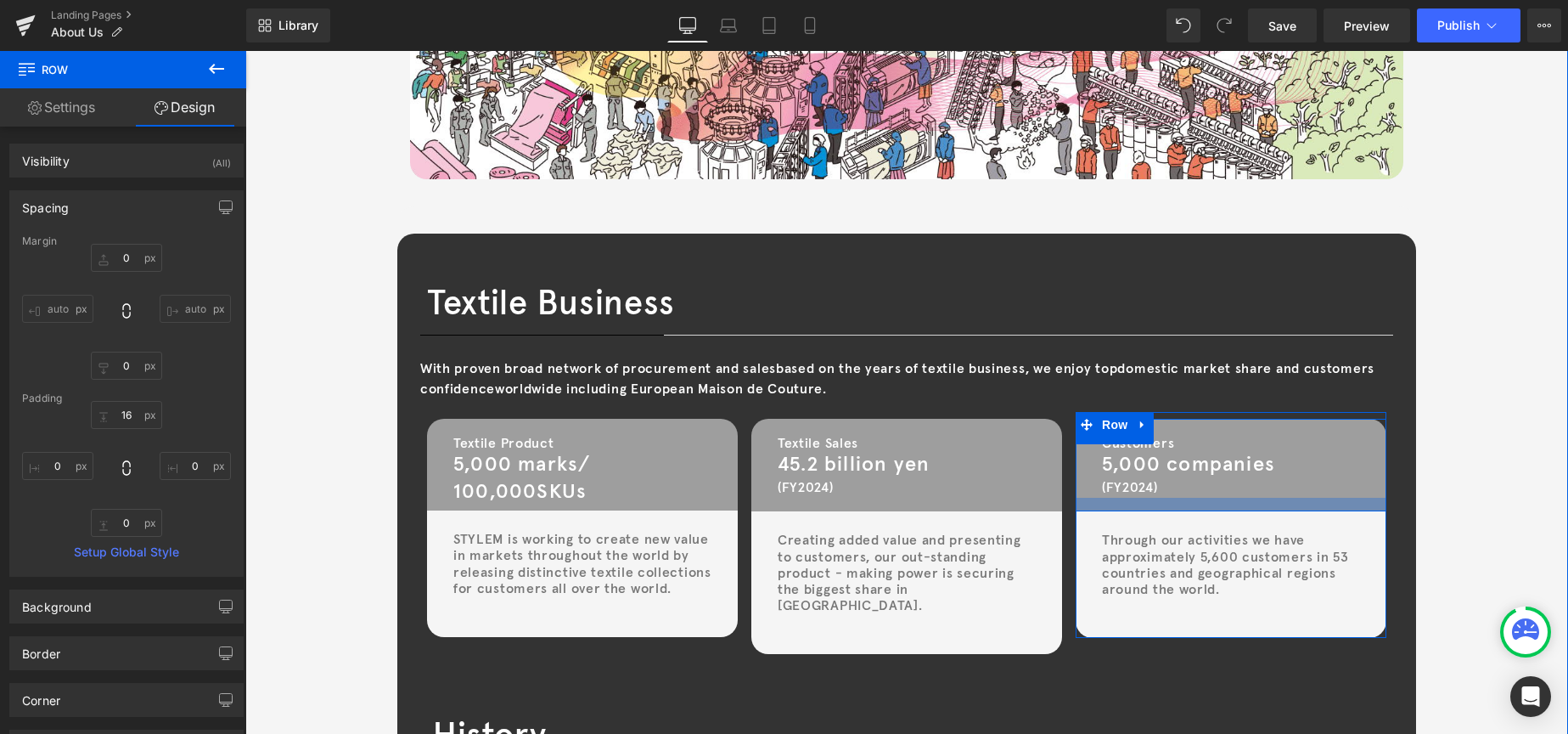
drag, startPoint x: 1176, startPoint y: 494, endPoint x: 1173, endPoint y: 508, distance: 14.3
click at [1173, 508] on div at bounding box center [1231, 504] width 311 height 14
click at [1140, 563] on font "Through our activities we have approximately 5,600 customers in 53 countries an…" at bounding box center [1225, 563] width 247 height 66
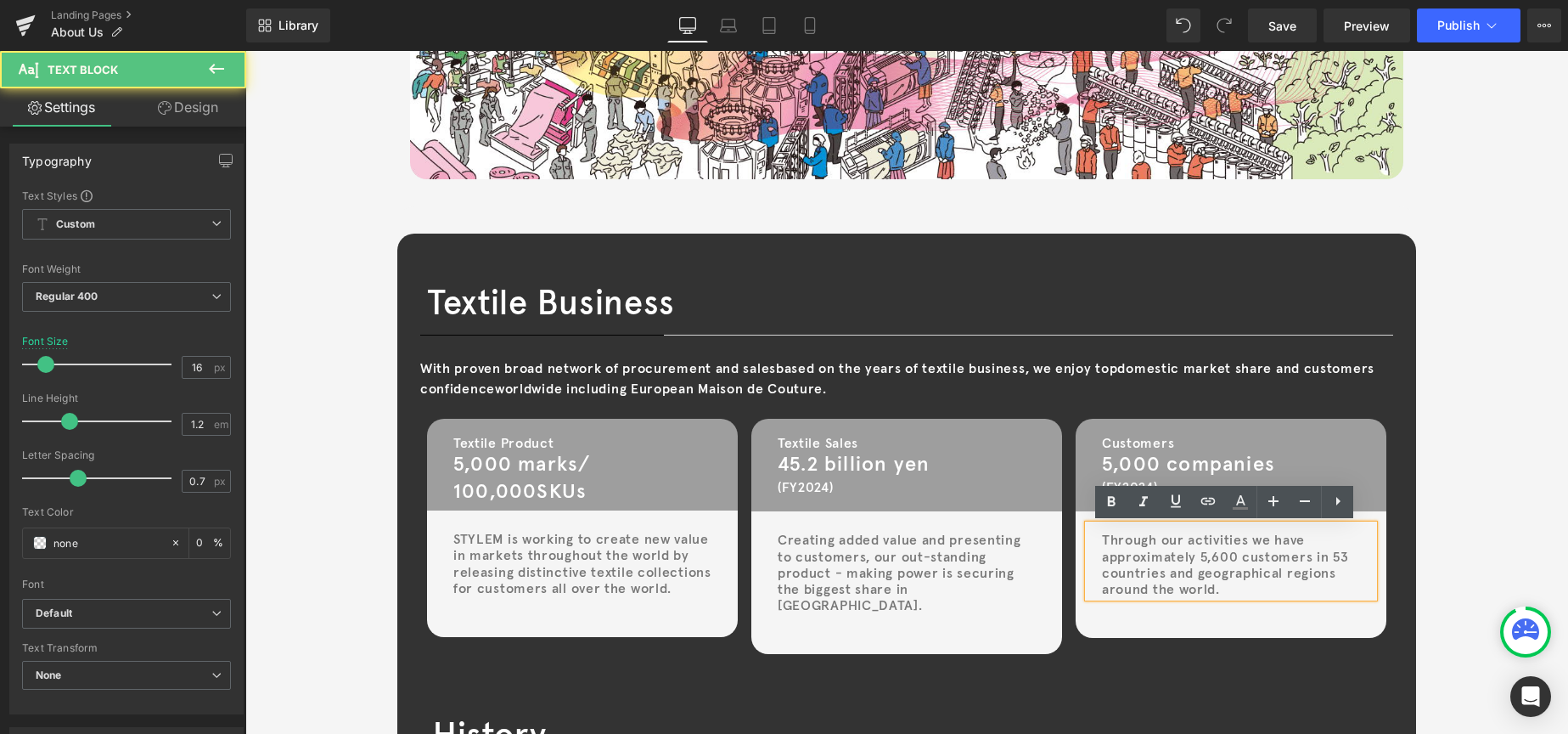
click at [1207, 554] on font "Through our activities we have approximately 5,600 customers in 53 countries an…" at bounding box center [1225, 563] width 247 height 66
click at [1208, 554] on font "Through our activities we have approximately 5,600 customers in 53 countries an…" at bounding box center [1225, 563] width 247 height 66
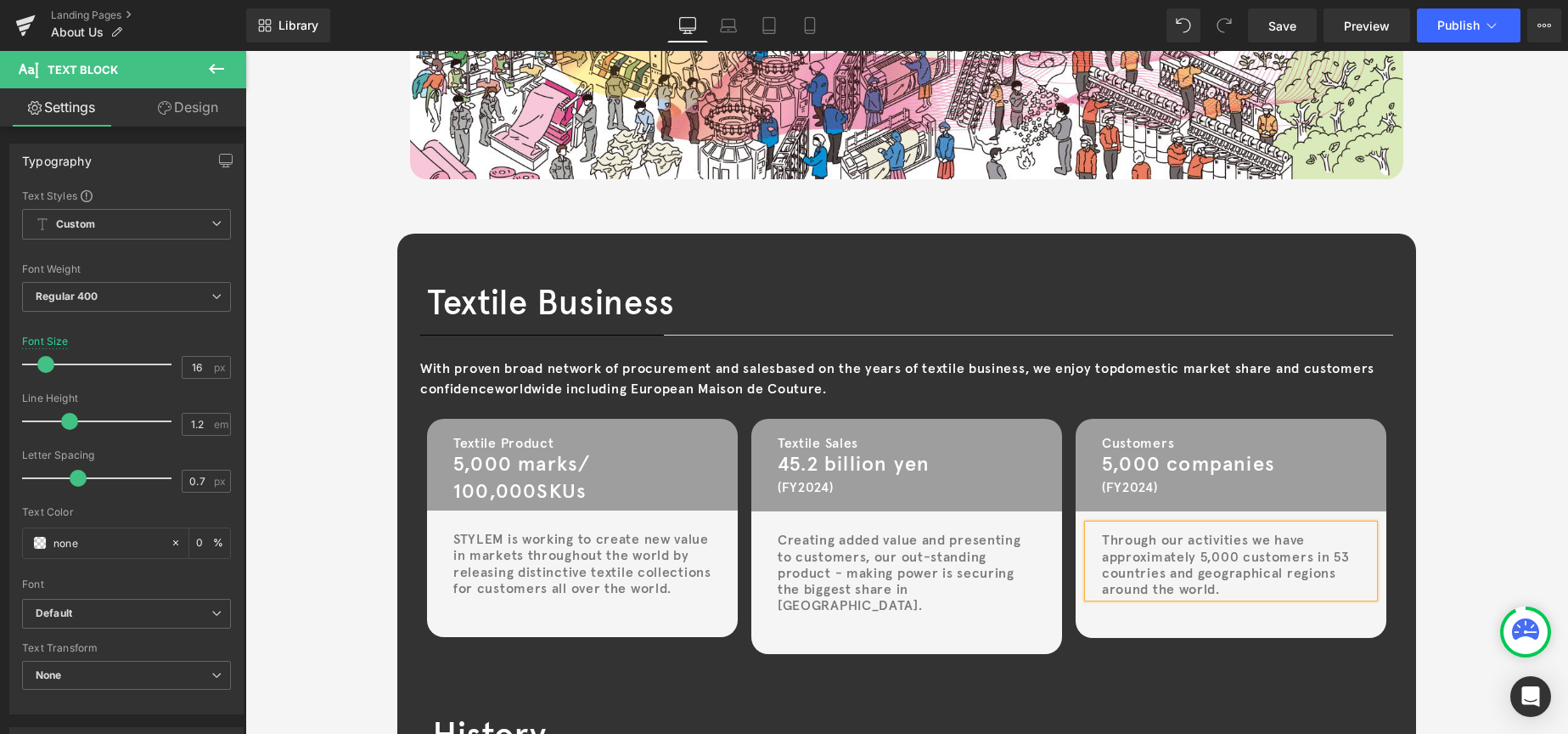
click at [1335, 558] on font "Through our activities we have approximately 5,000 customers in 53 countries an…" at bounding box center [1225, 563] width 247 height 66
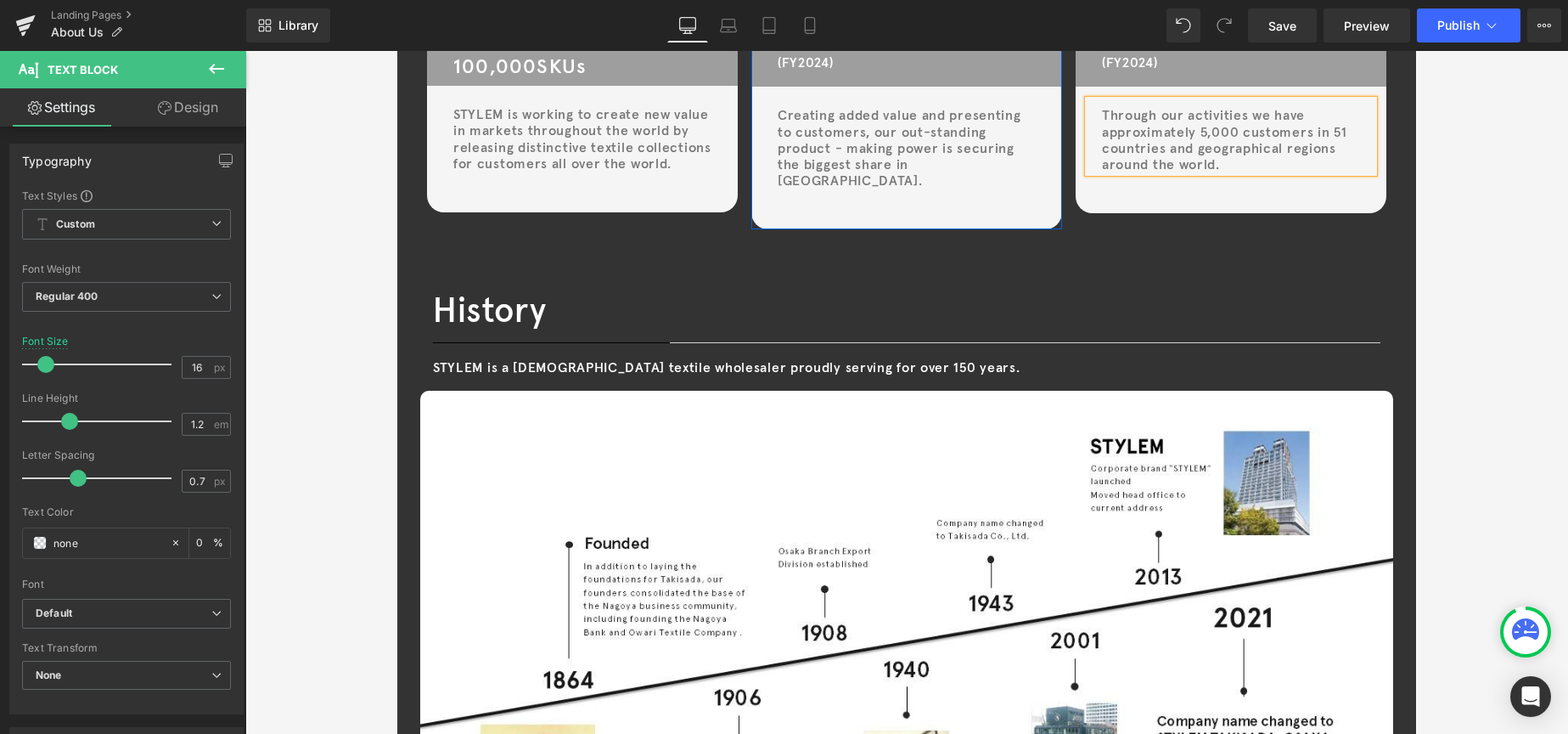
scroll to position [3396, 0]
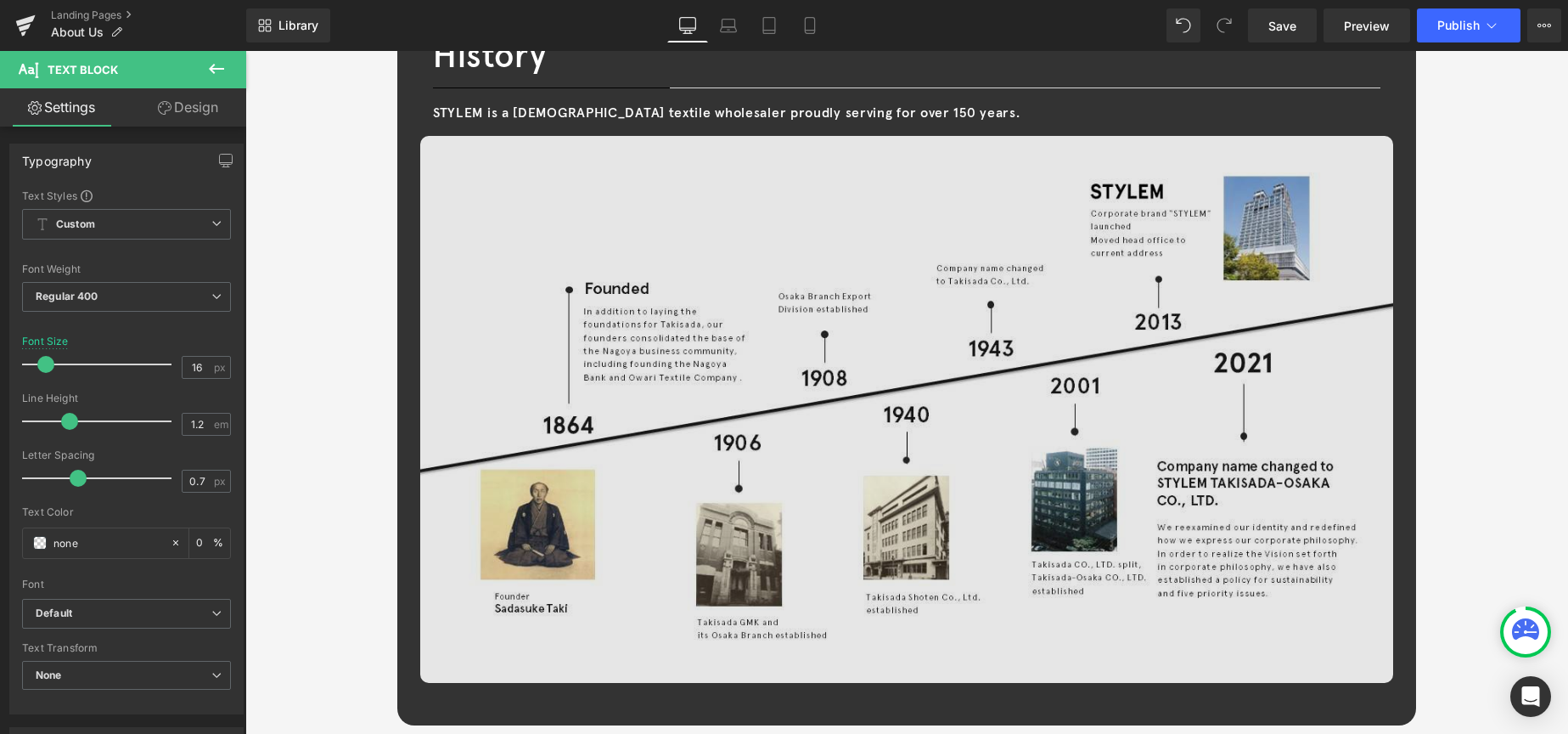
click at [895, 389] on div "Image" at bounding box center [907, 409] width 973 height 547
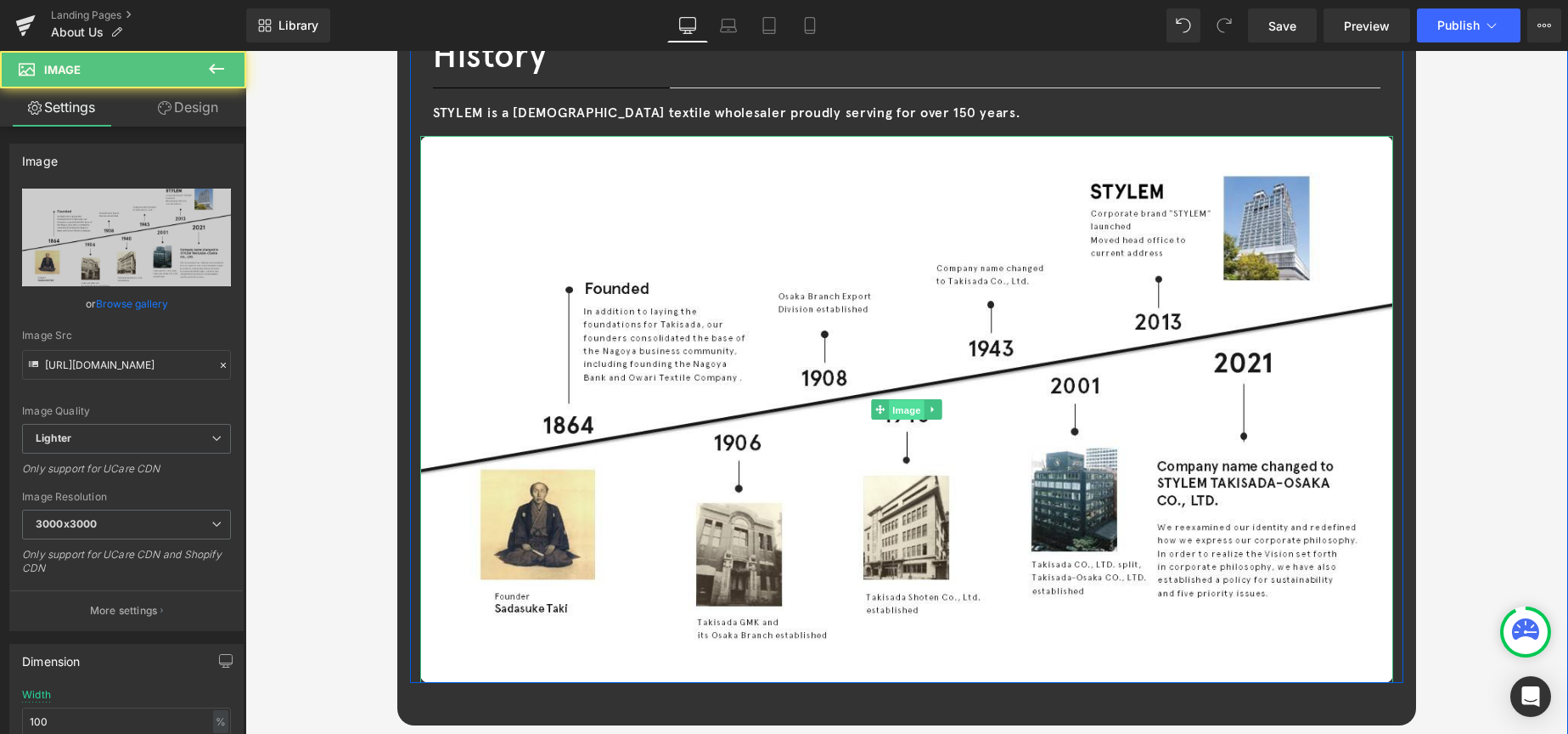
click at [908, 400] on span "Image" at bounding box center [907, 410] width 35 height 21
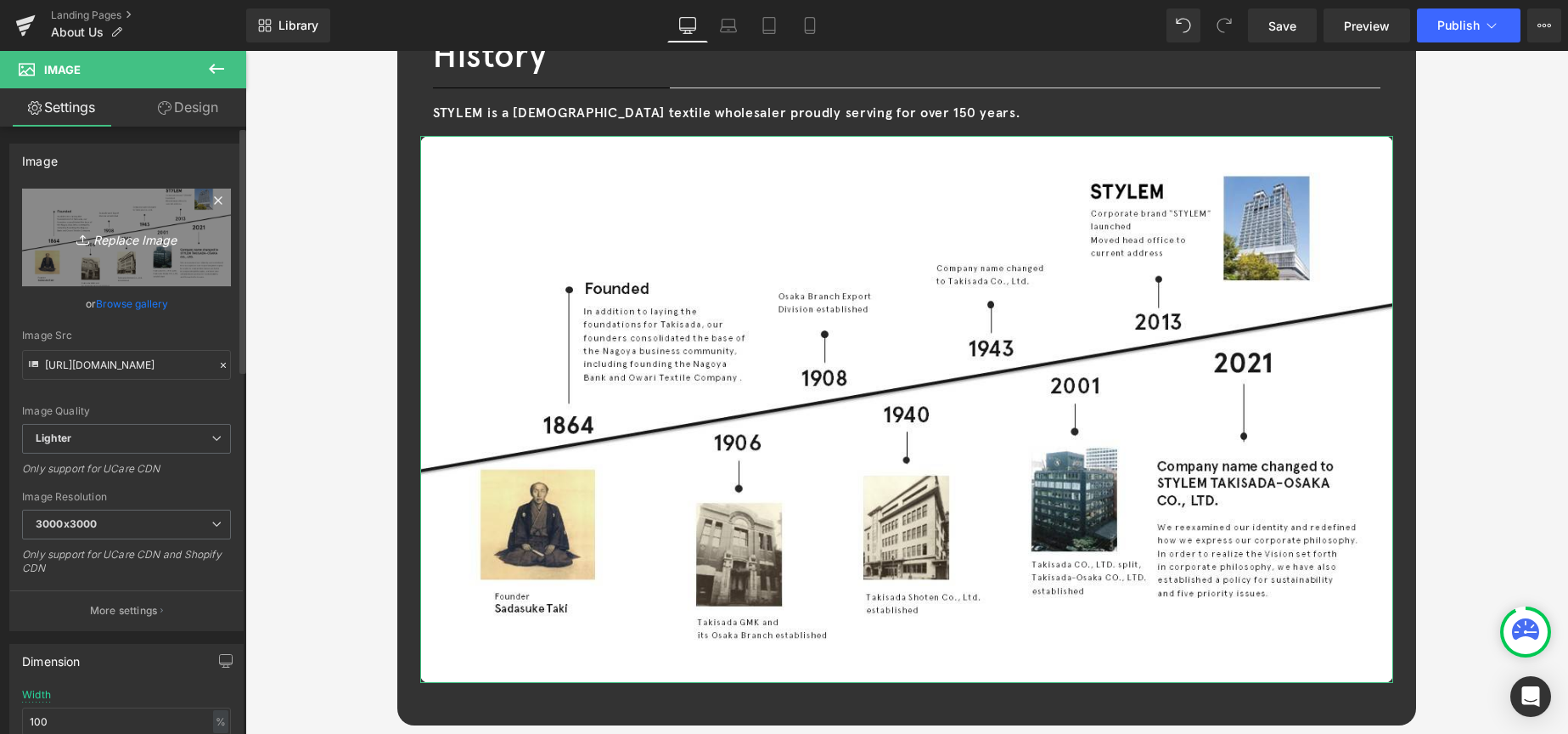
click at [132, 247] on icon "Replace Image" at bounding box center [126, 237] width 135 height 21
type input "C:\fakepath\2025_ STYLEM_corporateprofile_en.png"
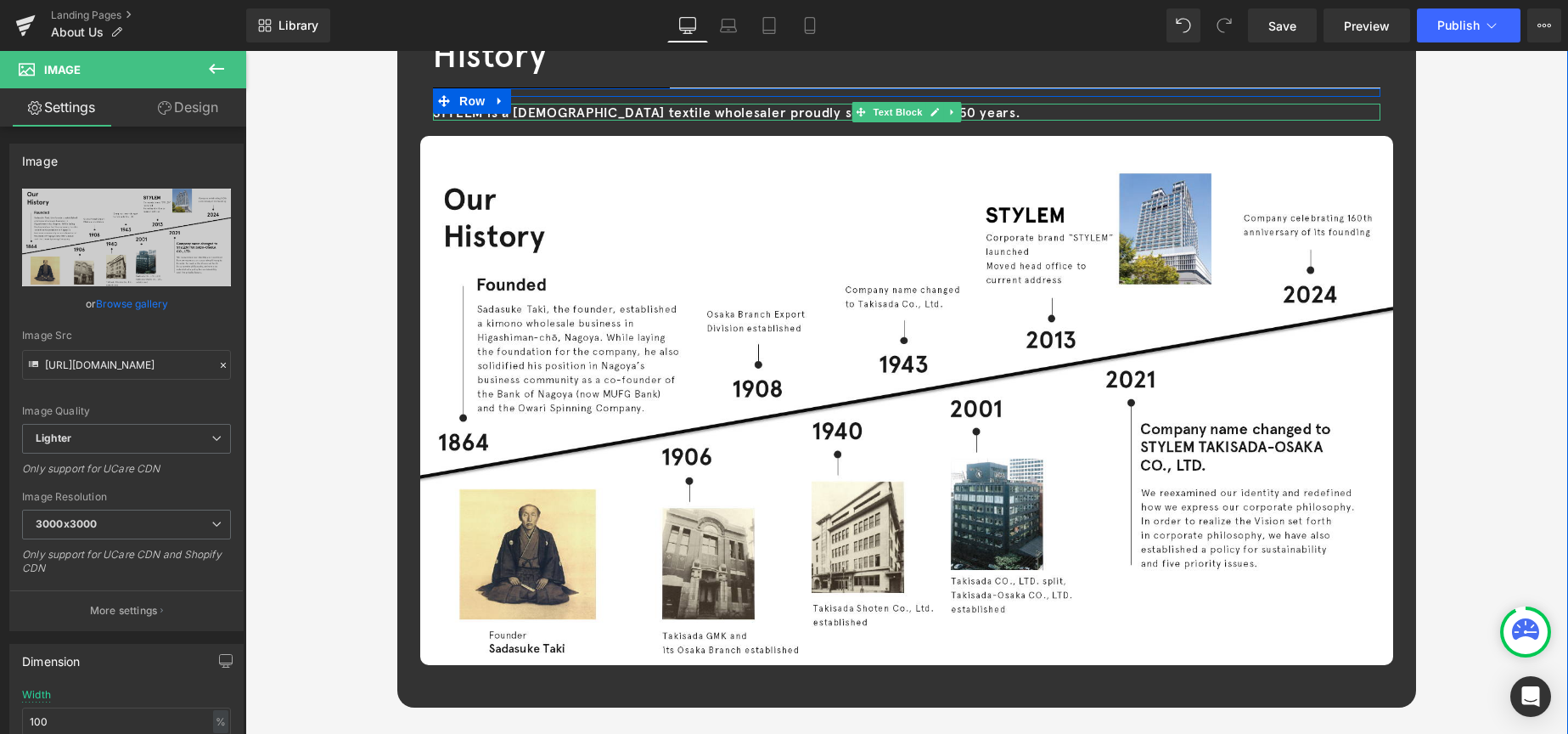
click at [813, 104] on span "STYLEM is a [DEMOGRAPHIC_DATA] textile wholesaler proudly serving for over 150 …" at bounding box center [727, 112] width 587 height 17
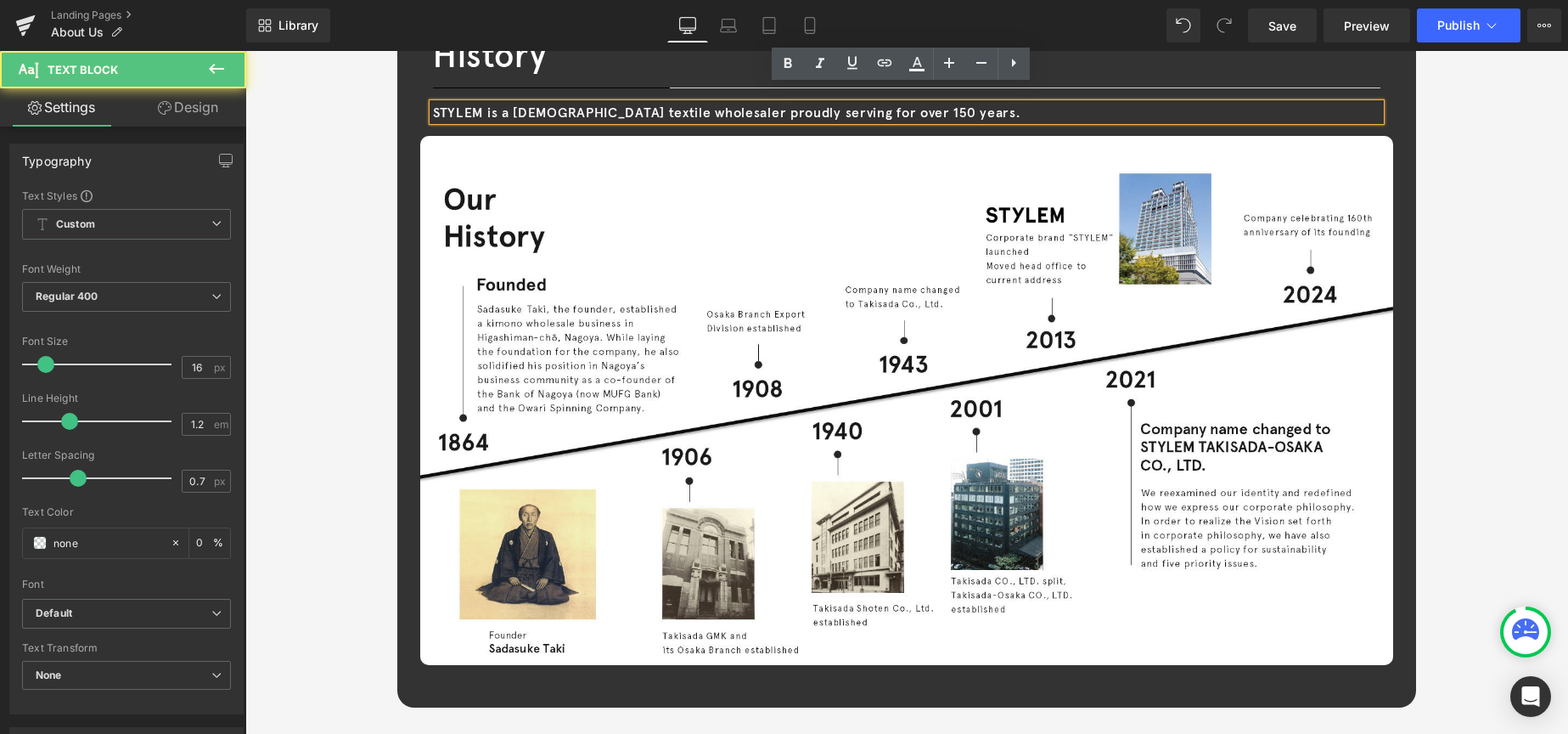
click at [873, 104] on span "STYLEM is a [DEMOGRAPHIC_DATA] textile wholesaler proudly serving for over 150 …" at bounding box center [727, 112] width 587 height 17
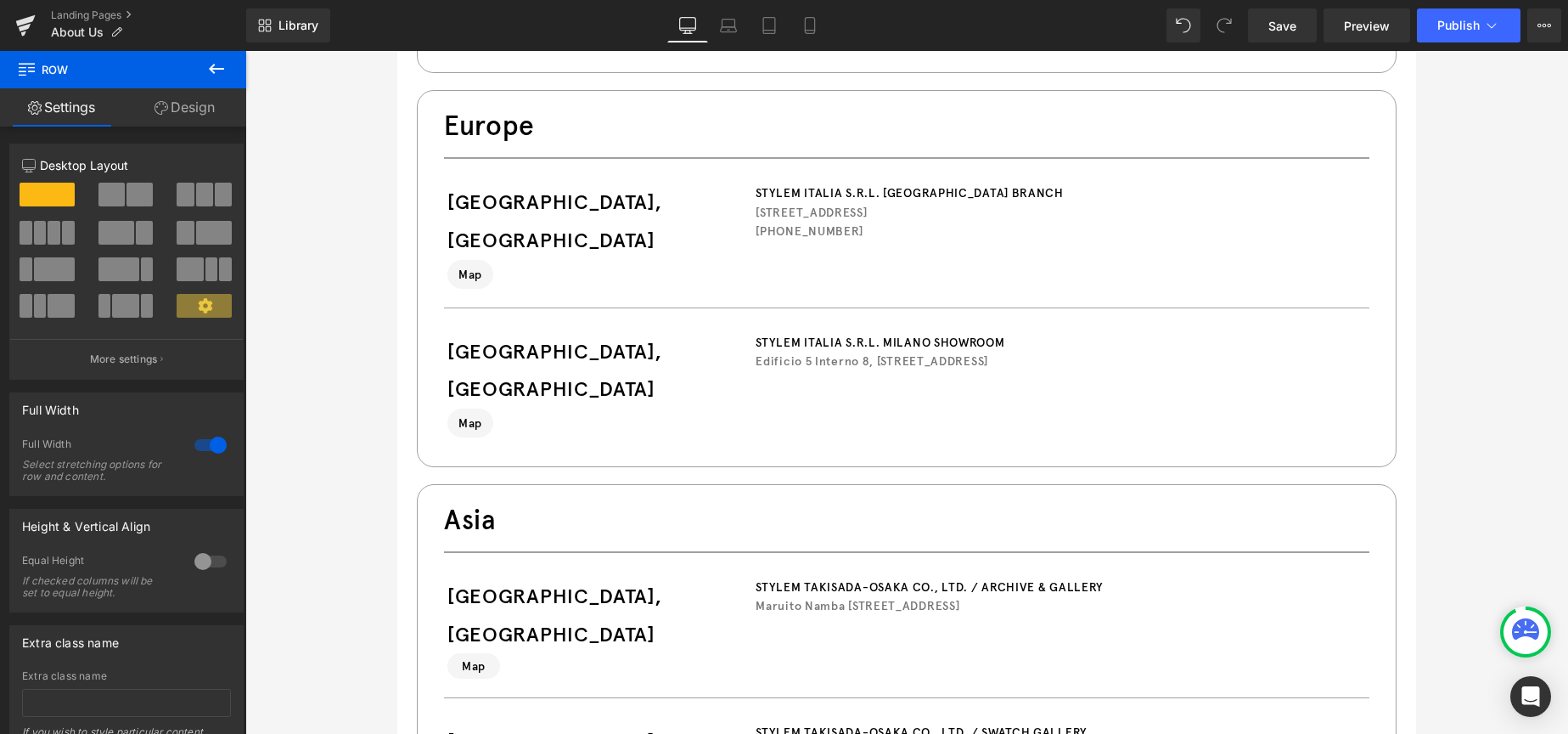
scroll to position [8236, 0]
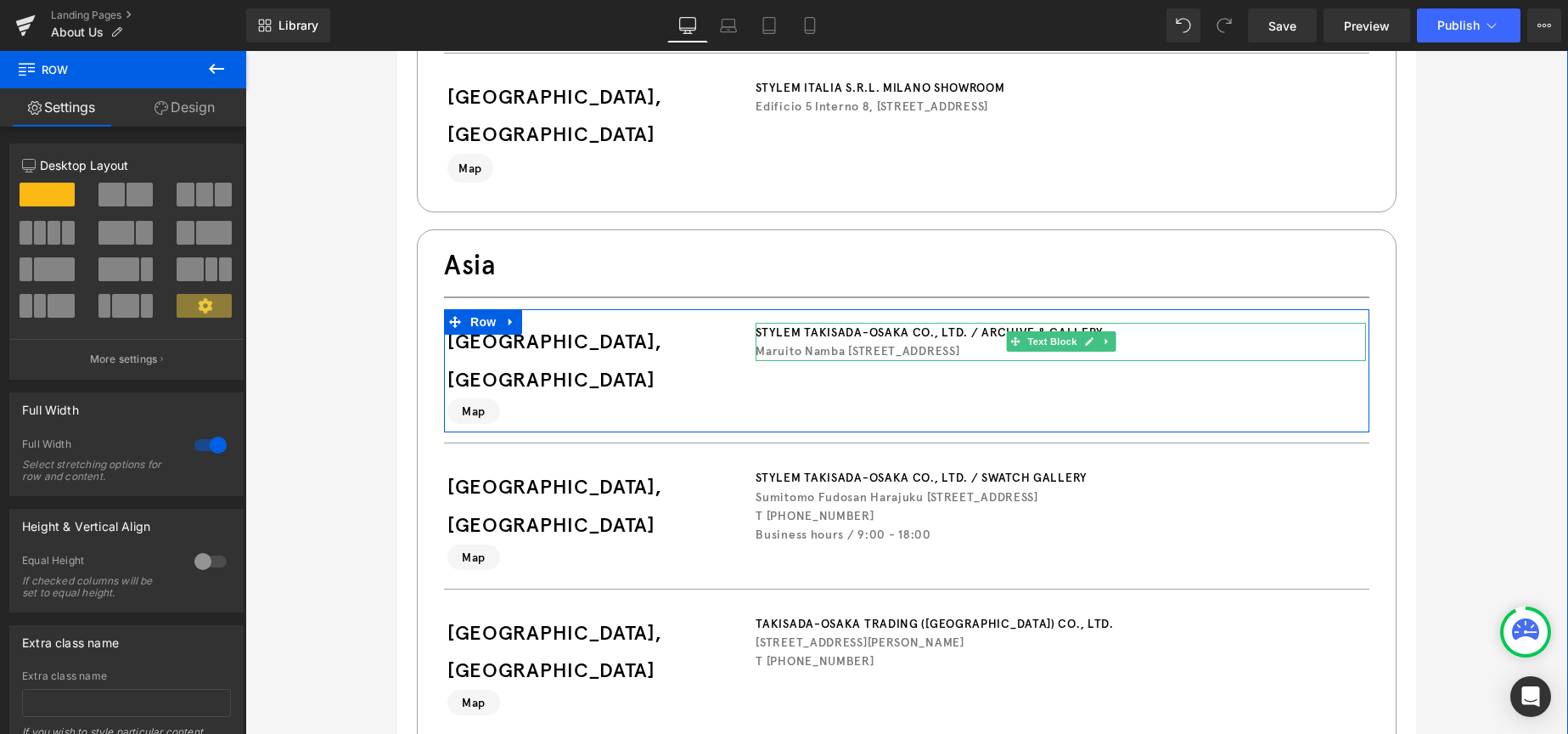
click at [1283, 342] on p "Maruito Namba [STREET_ADDRESS]" at bounding box center [1061, 351] width 611 height 19
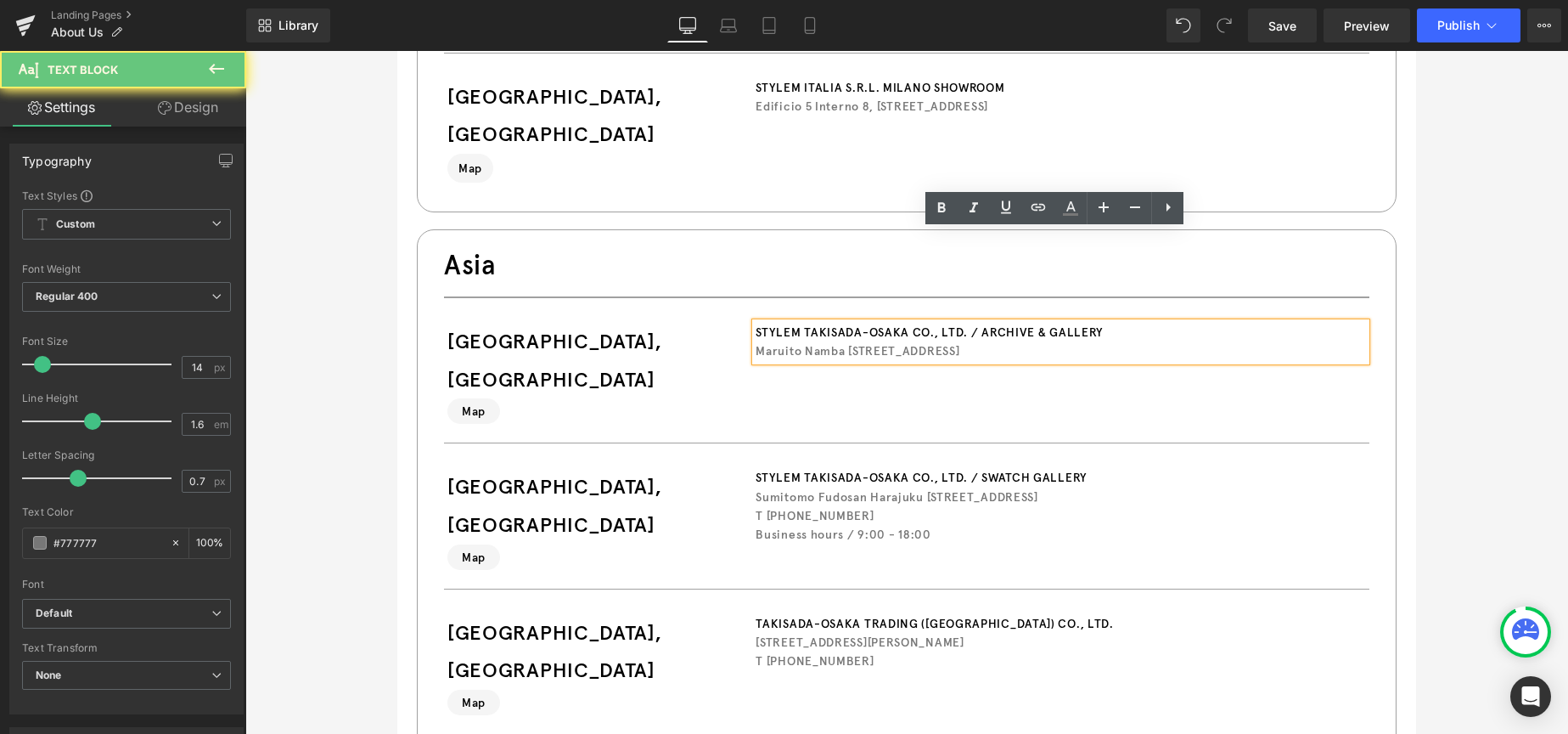
click at [1275, 342] on p "Maruito Namba [STREET_ADDRESS]" at bounding box center [1061, 351] width 611 height 19
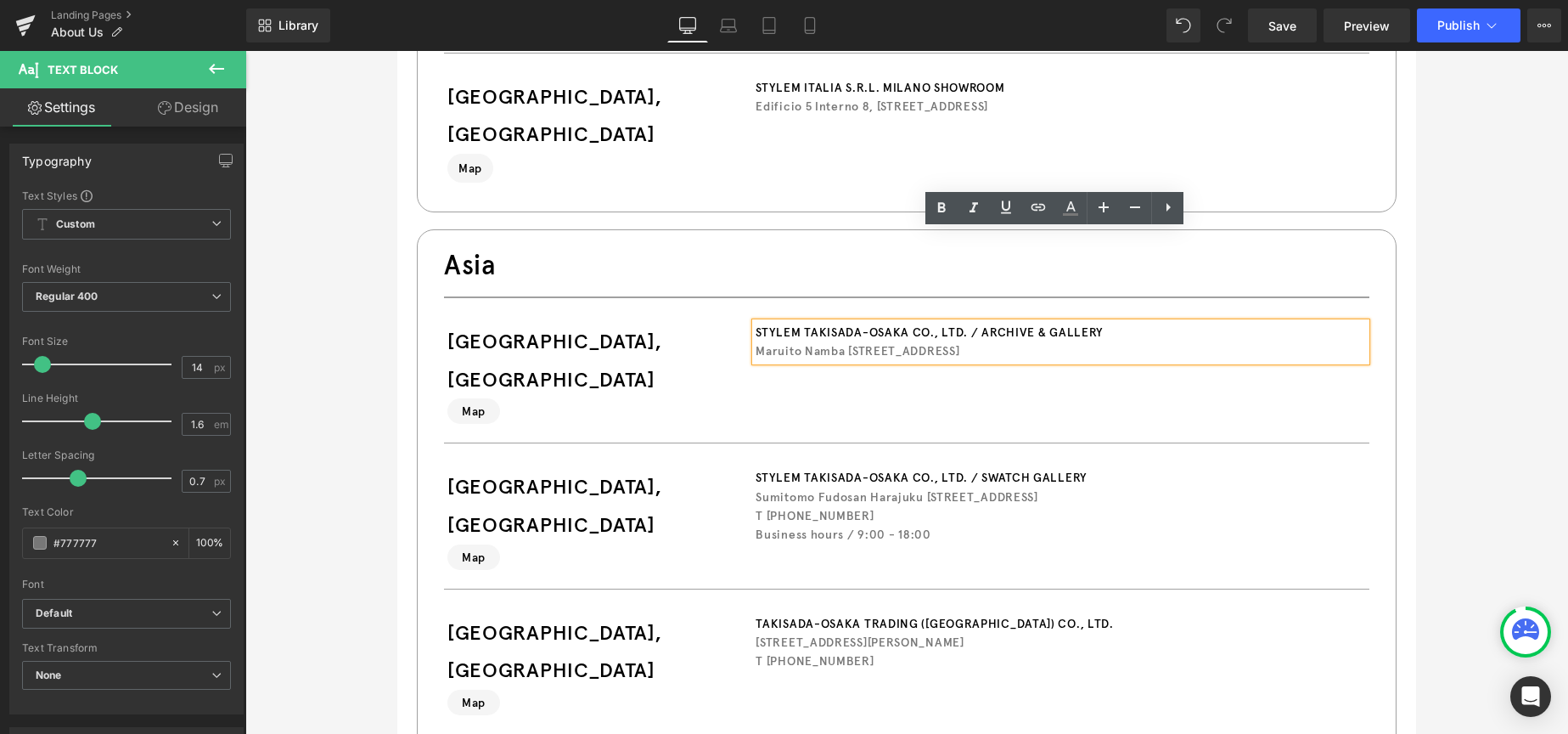
paste div
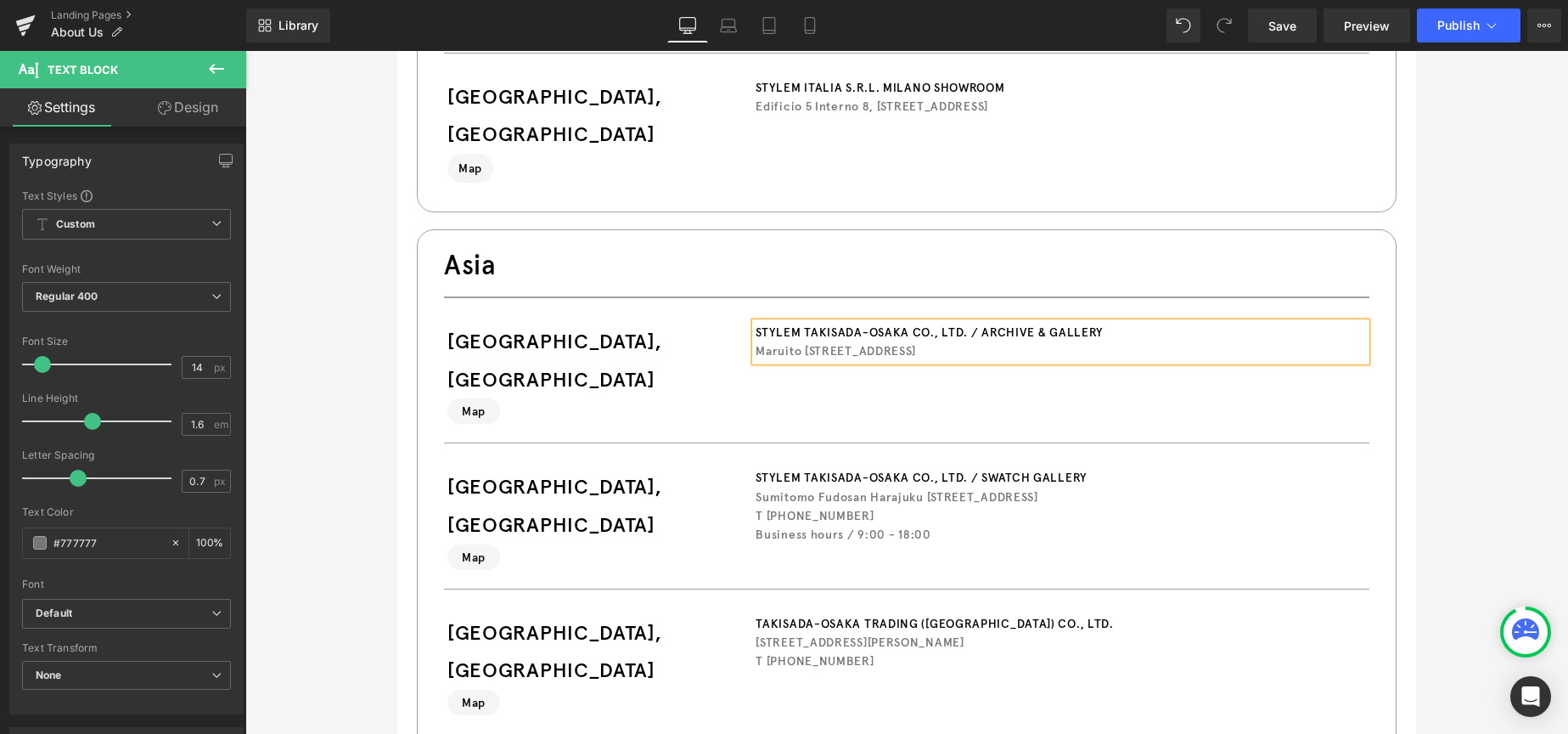
drag, startPoint x: 1271, startPoint y: 259, endPoint x: 751, endPoint y: 257, distance: 520.0
click at [756, 342] on p "Maruito [STREET_ADDRESS]" at bounding box center [1061, 351] width 611 height 19
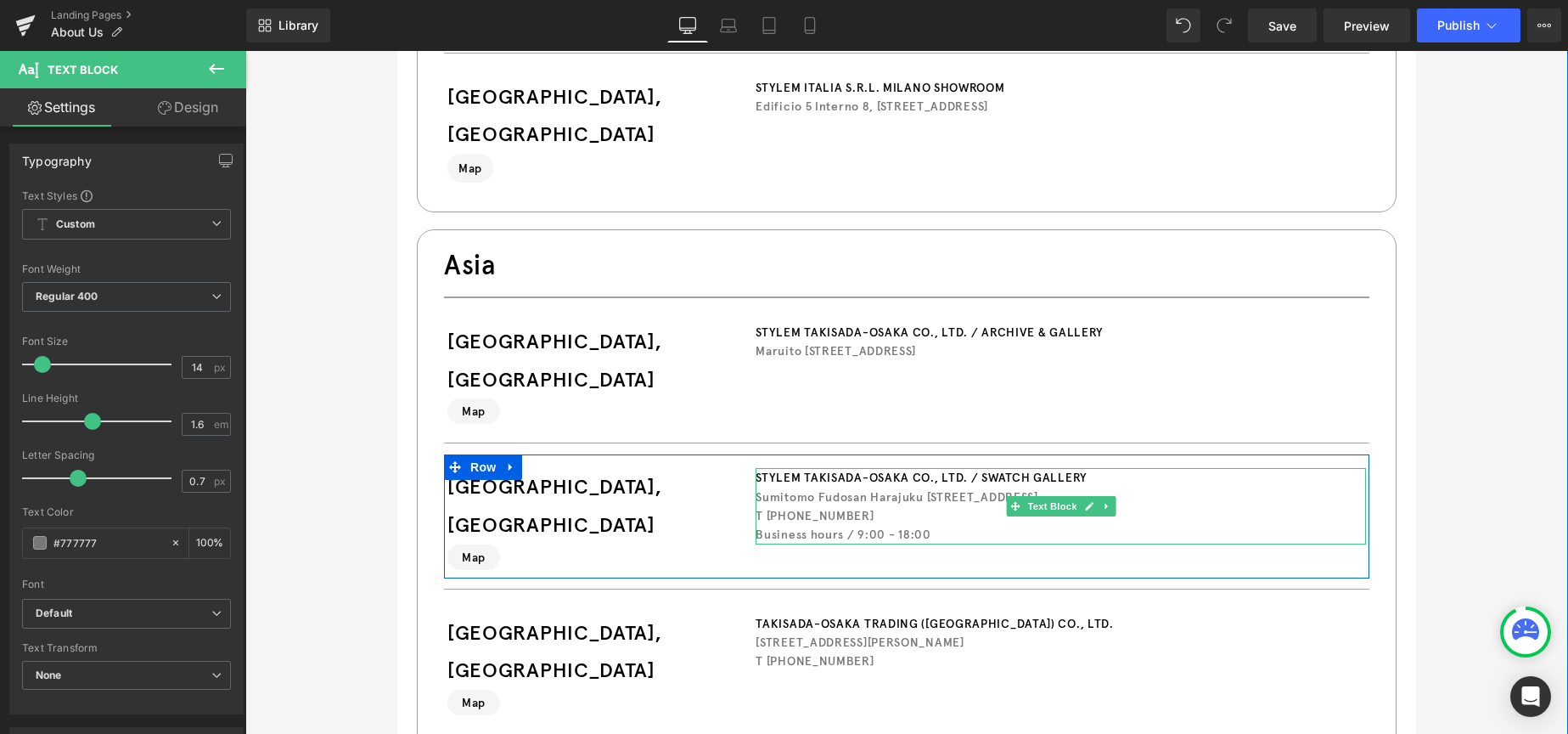
click at [756, 487] on p "Sumitomo Fudosan Harajuku [STREET_ADDRESS]" at bounding box center [1061, 497] width 611 height 19
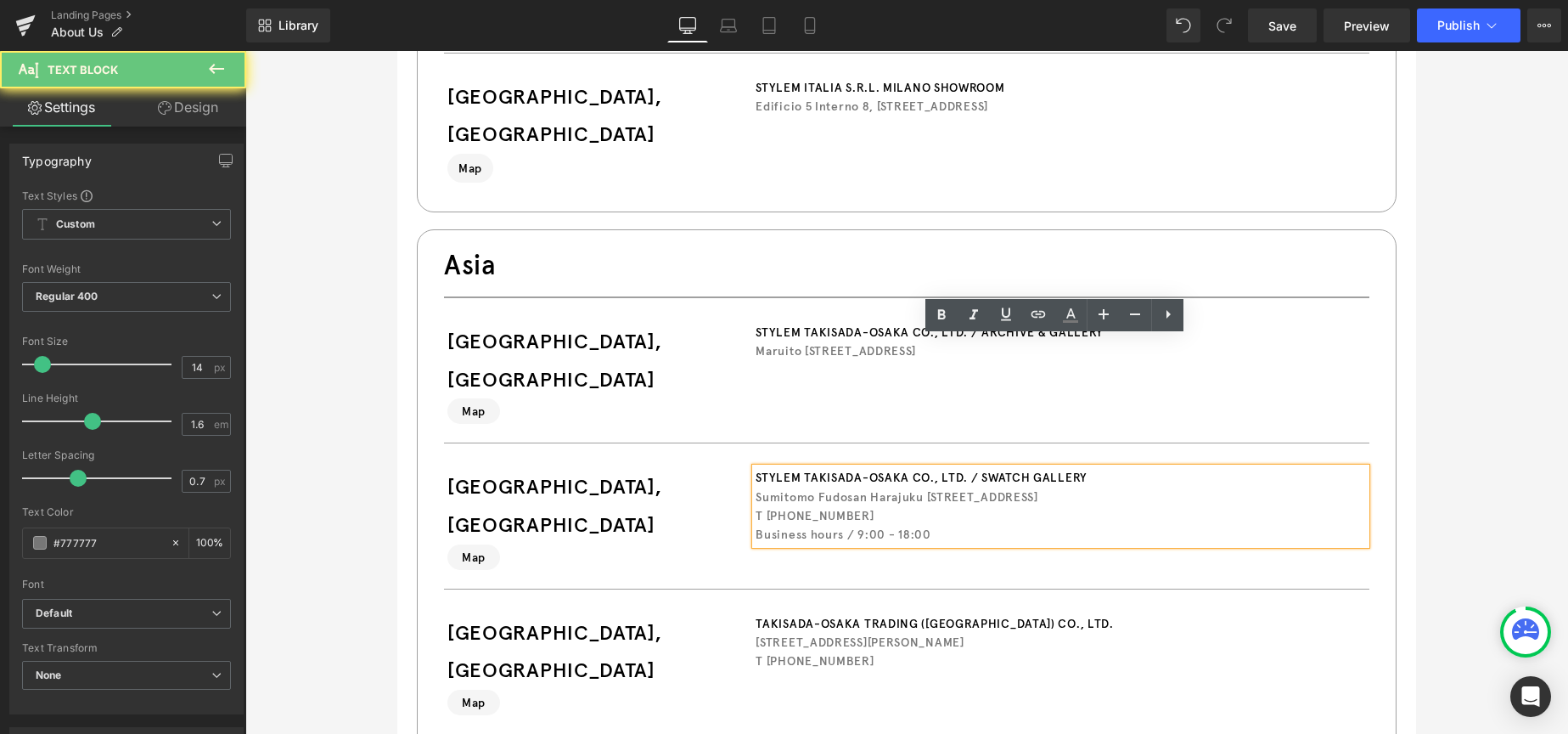
click at [756, 487] on p "Sumitomo Fudosan Harajuku [STREET_ADDRESS]" at bounding box center [1061, 497] width 611 height 19
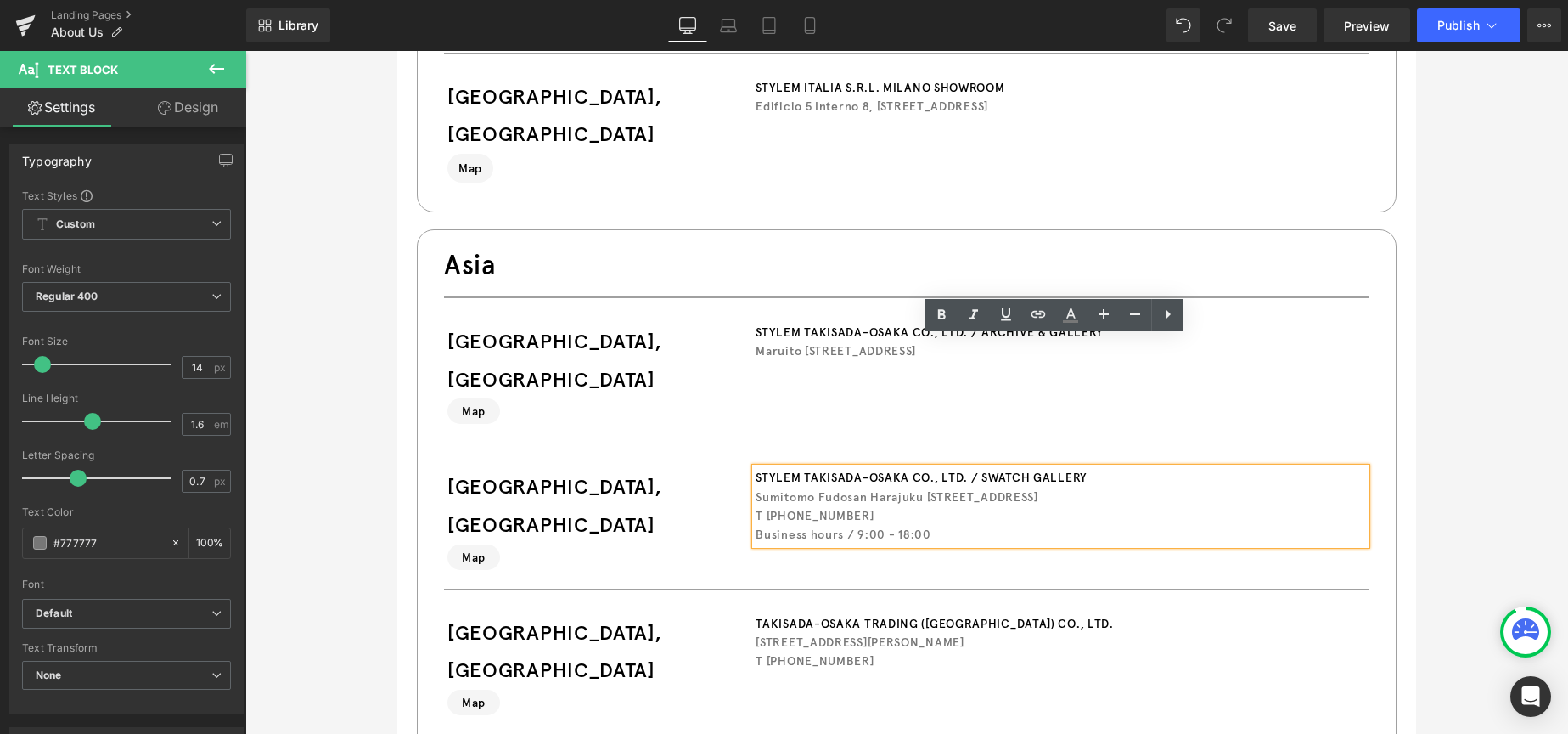
paste div
click at [798, 487] on p "Sumitomo Fudosan Harajuku [STREET_ADDRESS]" at bounding box center [1061, 497] width 611 height 19
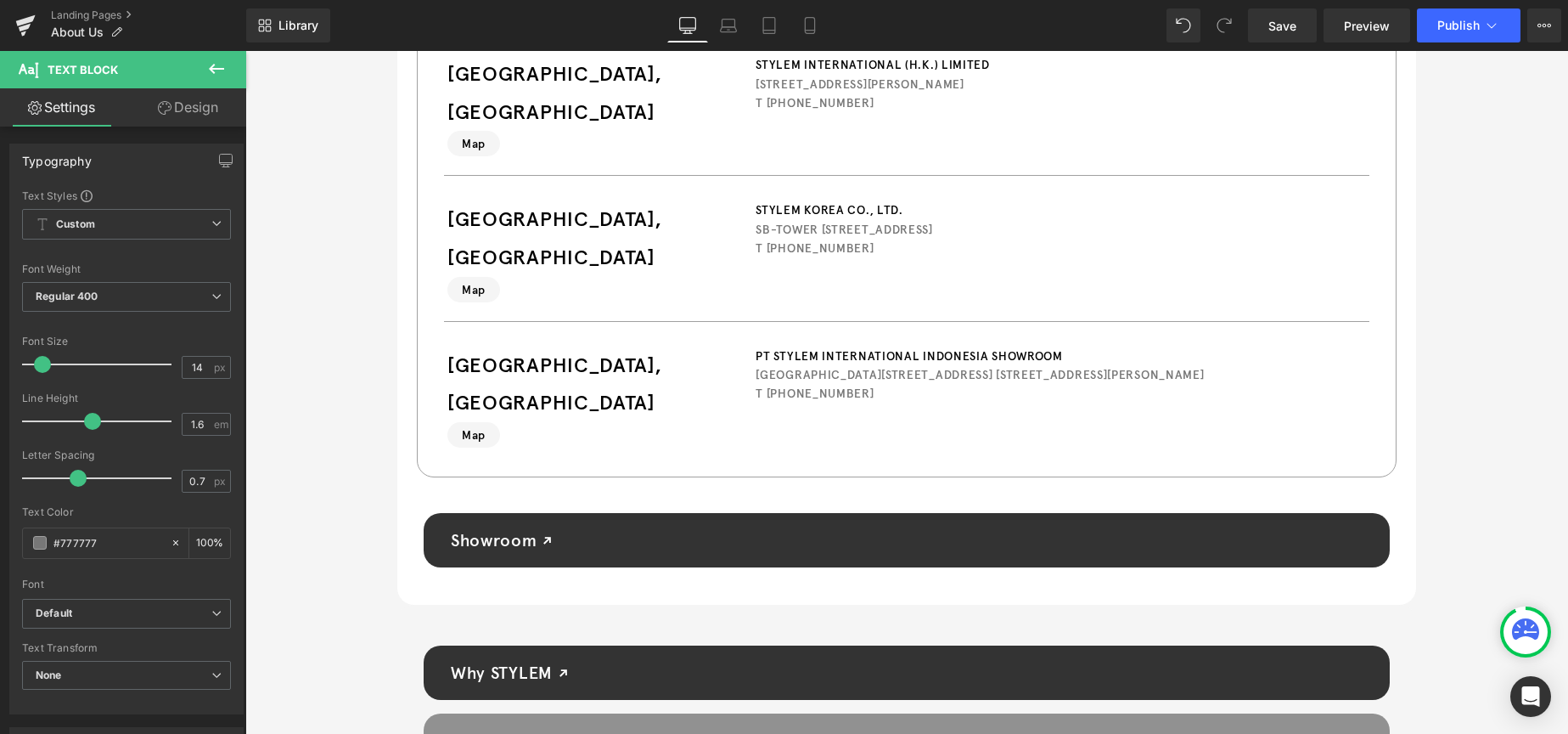
scroll to position [8915, 0]
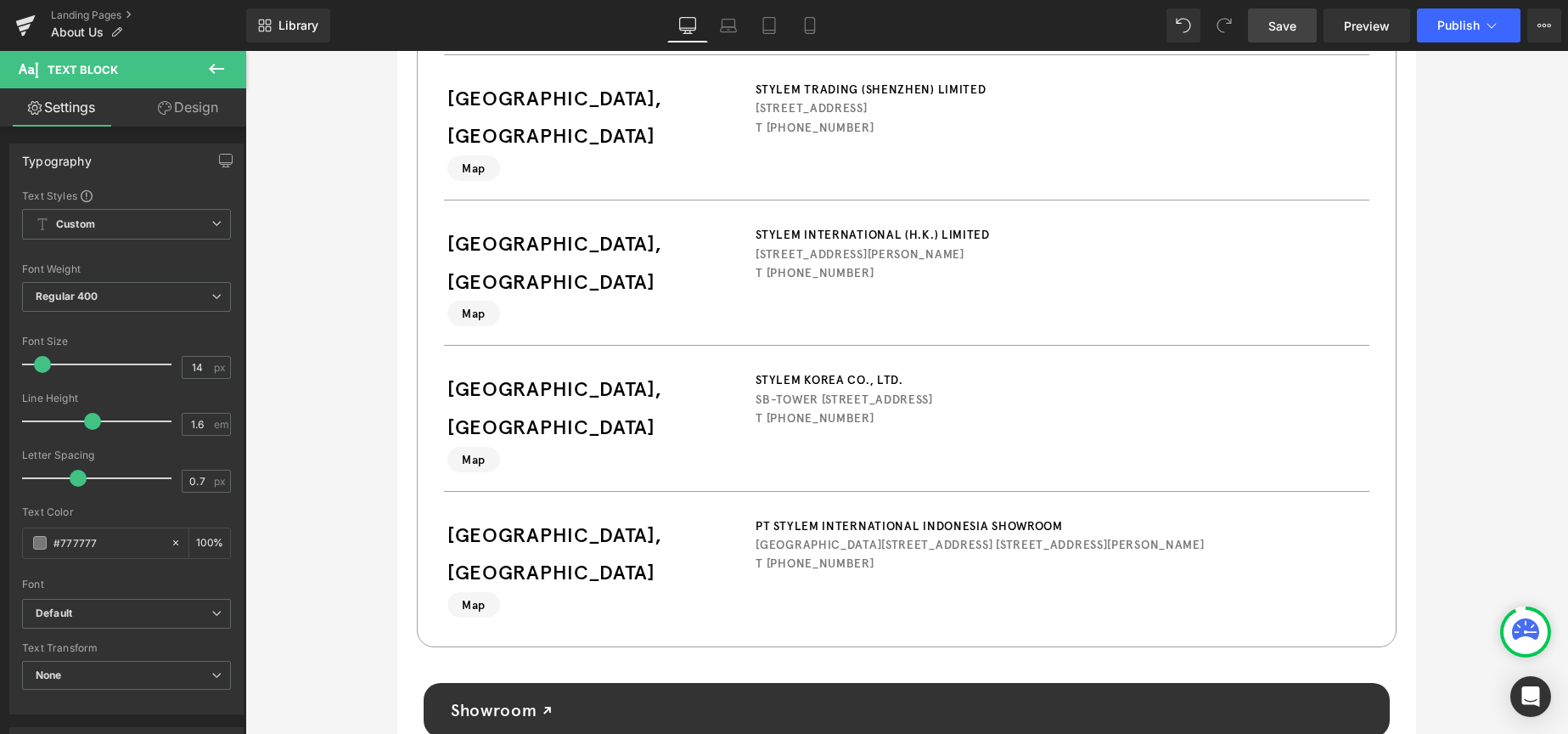
click at [1296, 33] on span "Save" at bounding box center [1282, 25] width 28 height 18
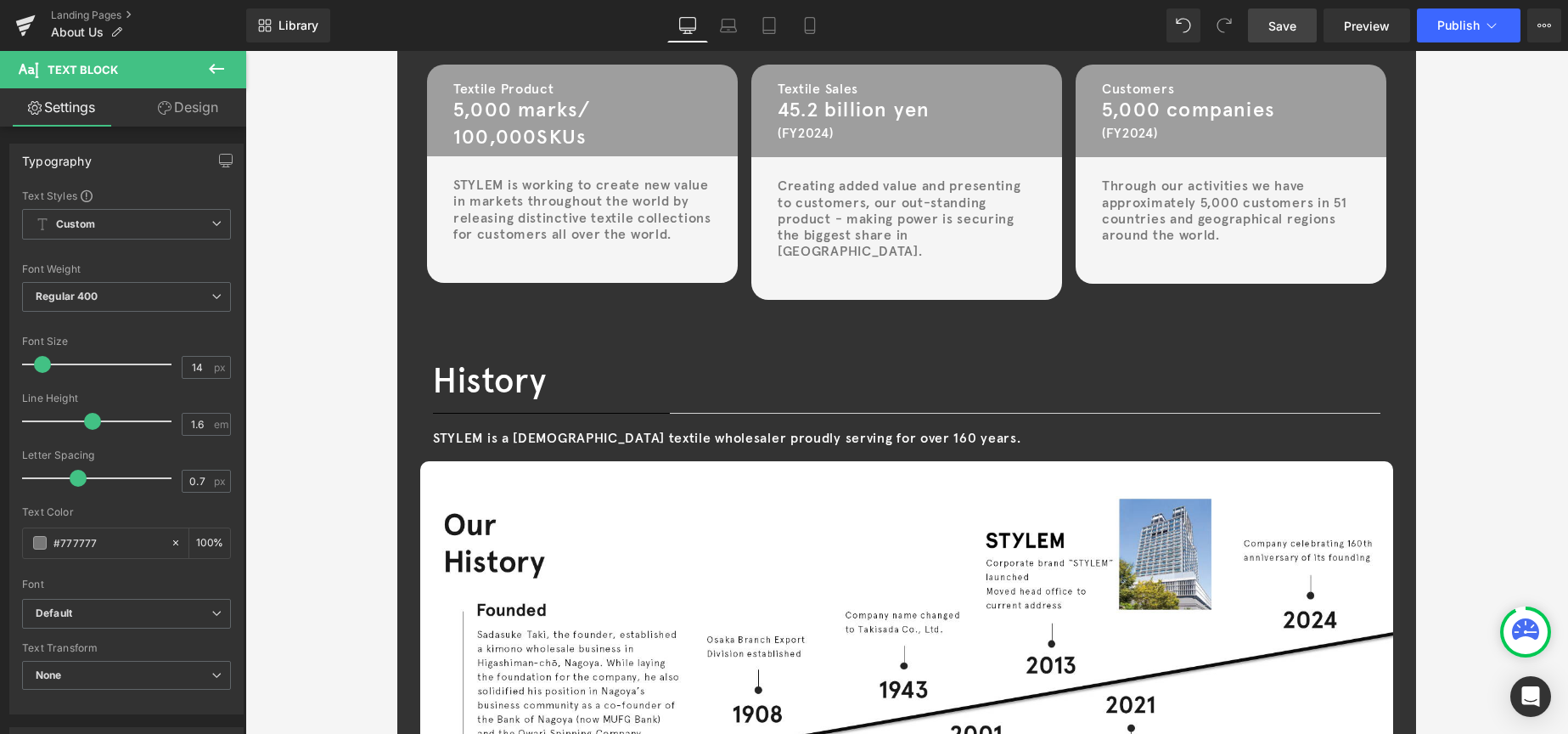
scroll to position [0, 0]
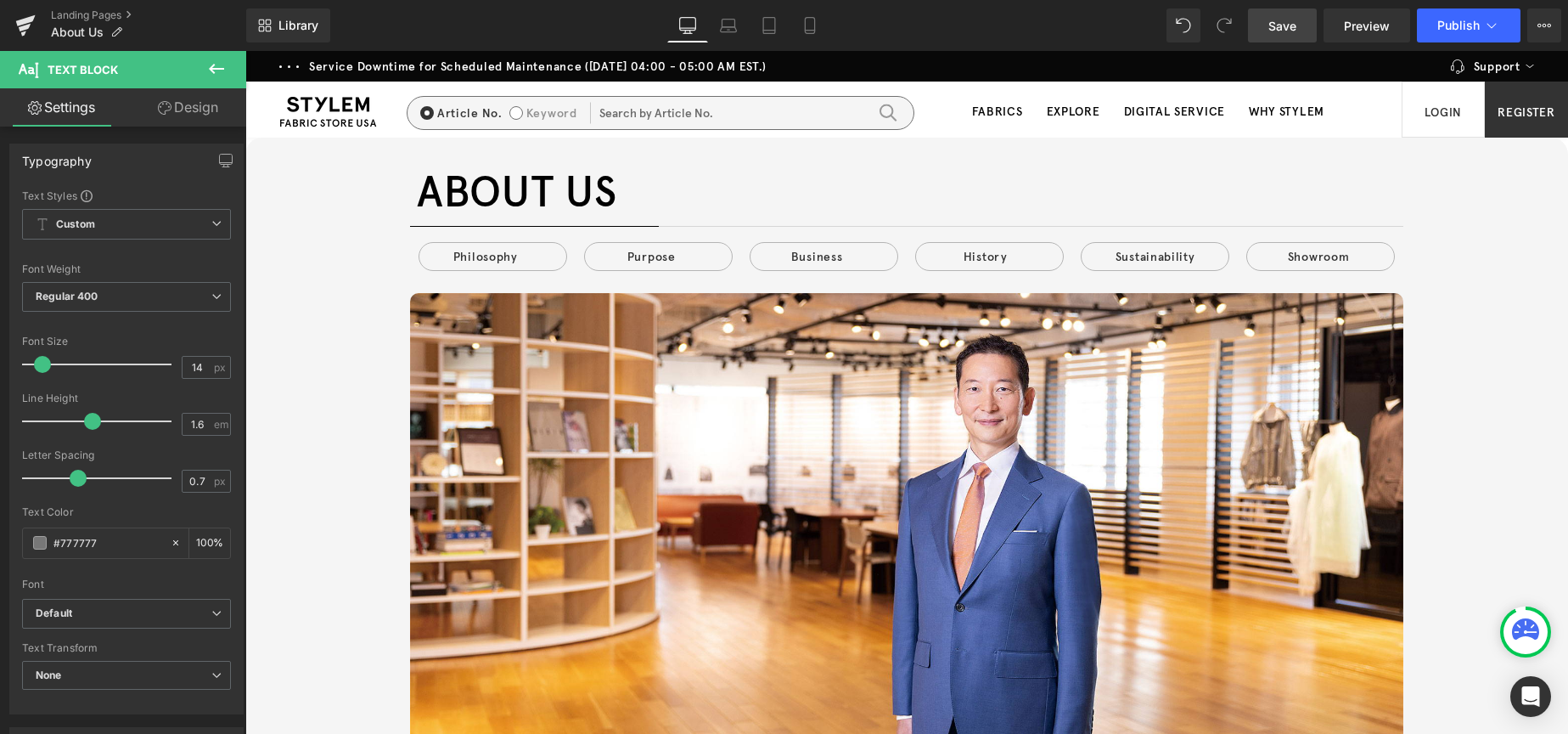
drag, startPoint x: 1563, startPoint y: 618, endPoint x: 1764, endPoint y: 77, distance: 577.1
click at [1282, 23] on span "Save" at bounding box center [1282, 25] width 28 height 18
click at [1451, 28] on span "Publish" at bounding box center [1458, 25] width 42 height 14
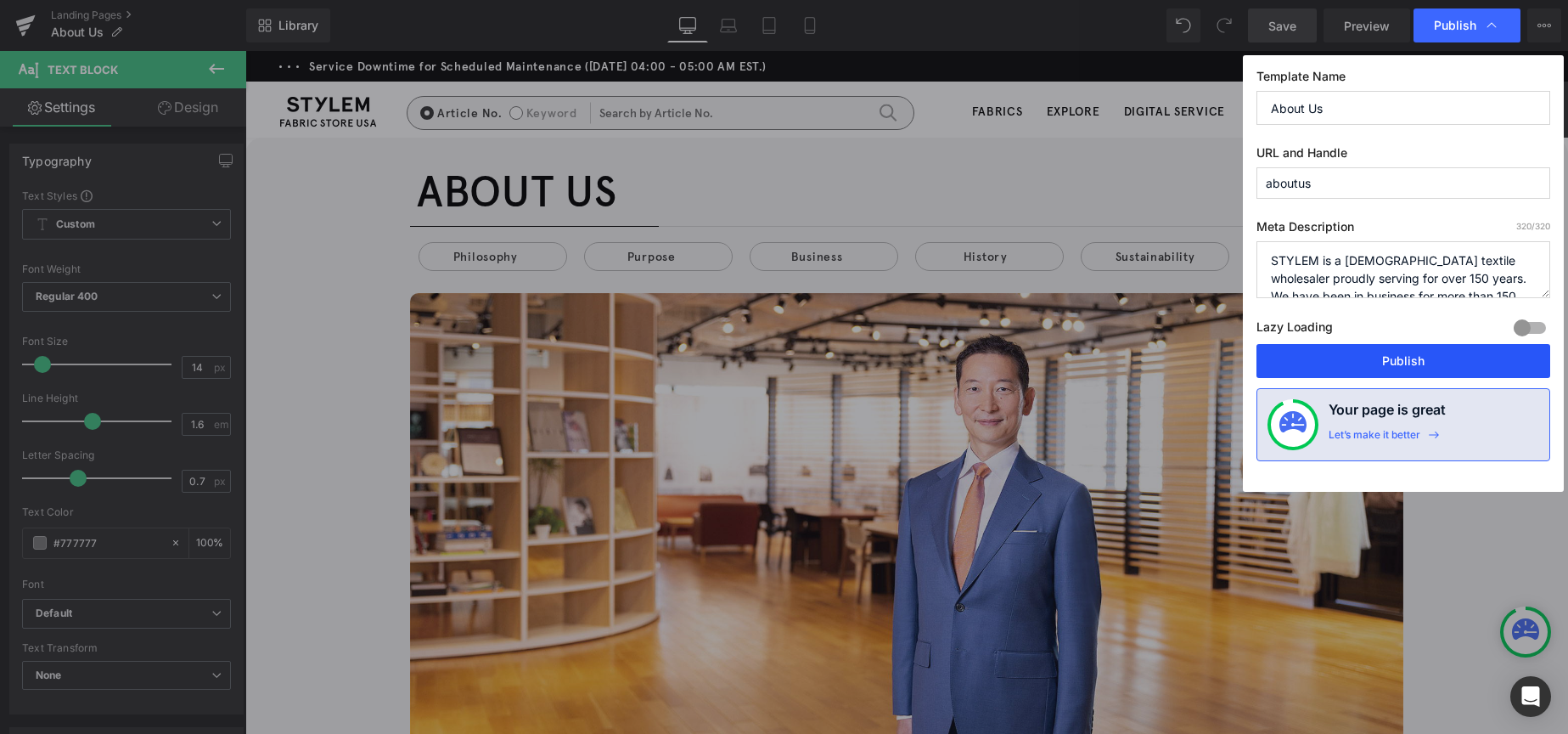
click at [1409, 351] on button "Publish" at bounding box center [1404, 360] width 294 height 34
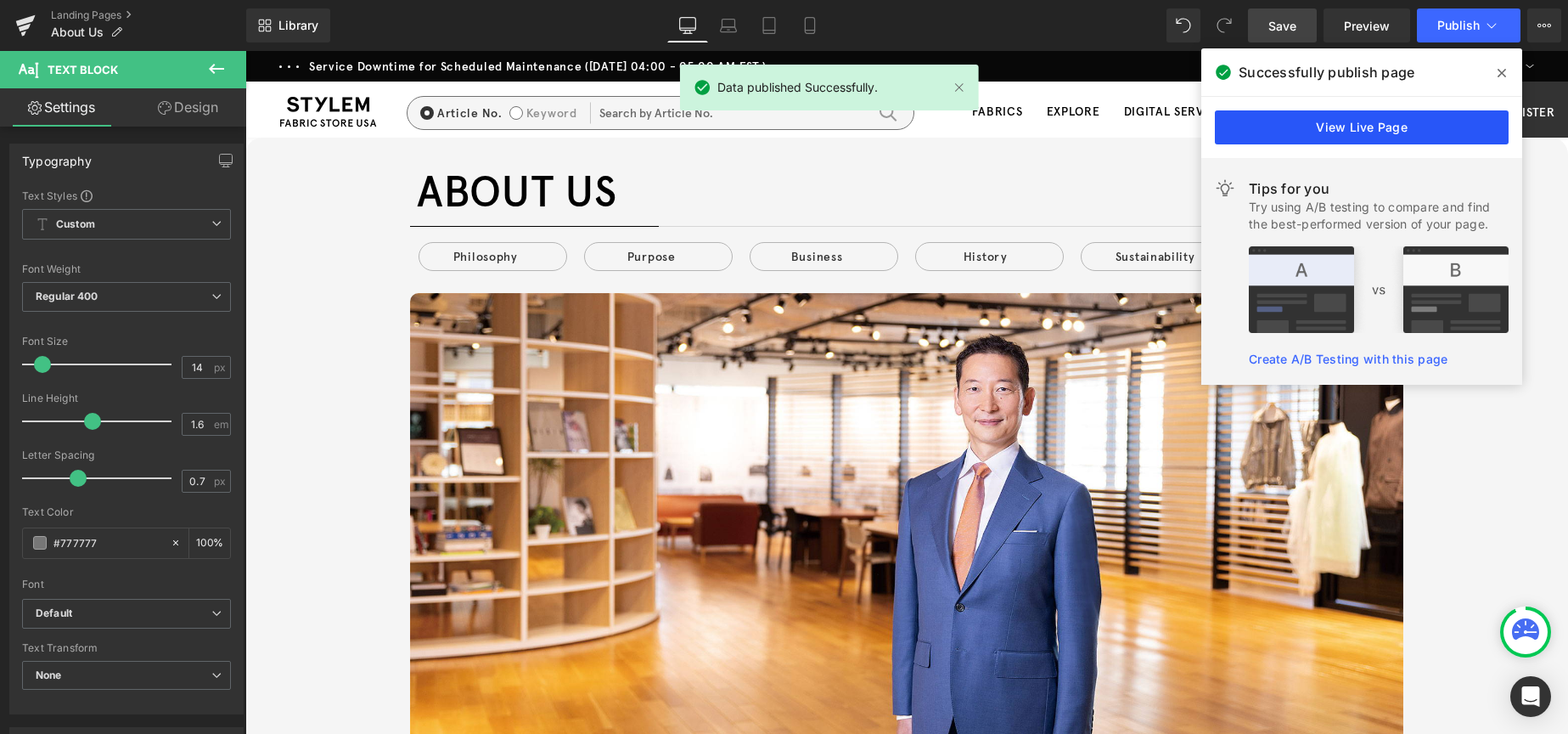
click at [1421, 135] on link "View Live Page" at bounding box center [1362, 127] width 294 height 34
